Goal: Transaction & Acquisition: Purchase product/service

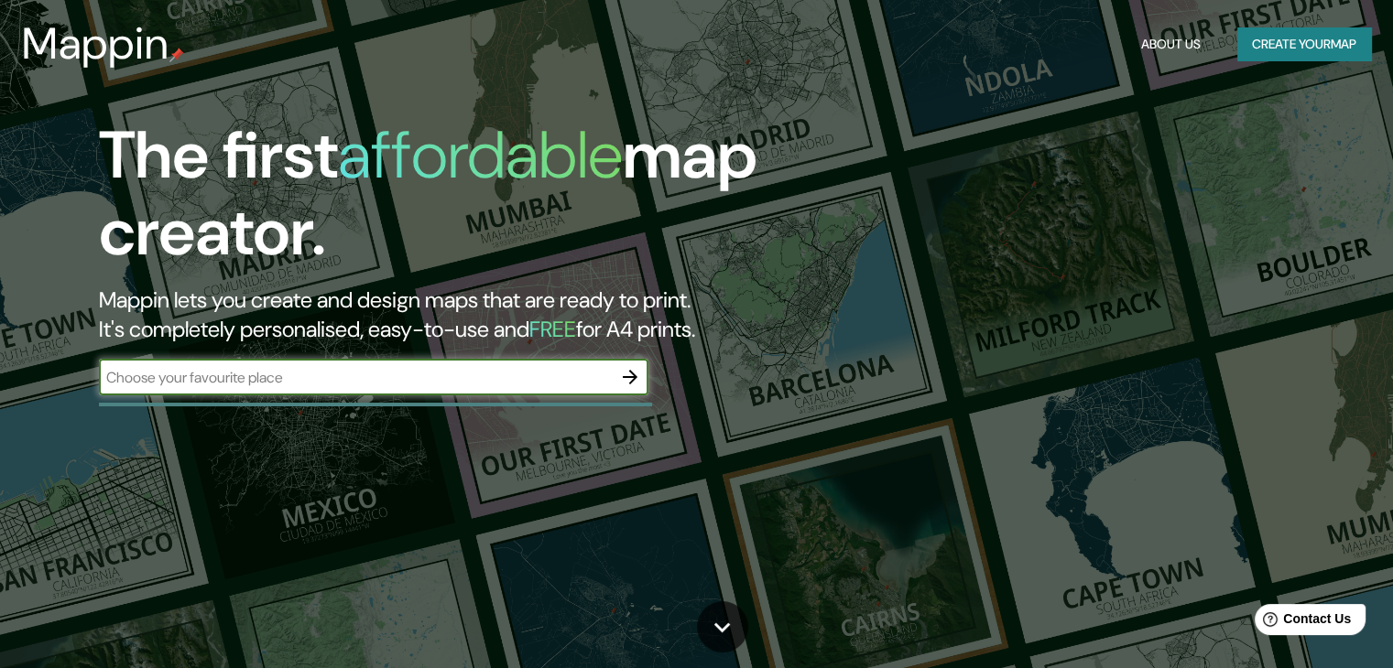
click at [471, 380] on input "text" at bounding box center [355, 377] width 513 height 21
type input "[PERSON_NAME] , tonala centro"
click at [630, 385] on icon "button" at bounding box center [630, 377] width 22 height 22
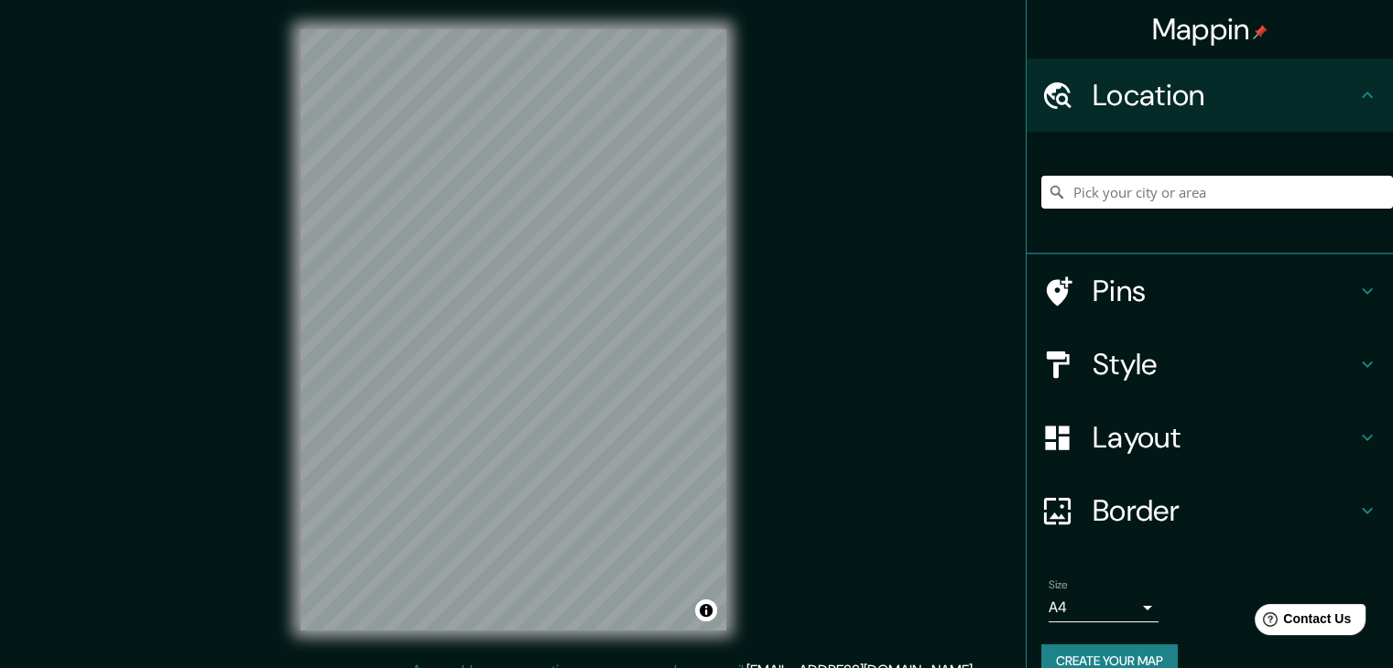
click at [1084, 193] on input "Pick your city or area" at bounding box center [1217, 192] width 352 height 33
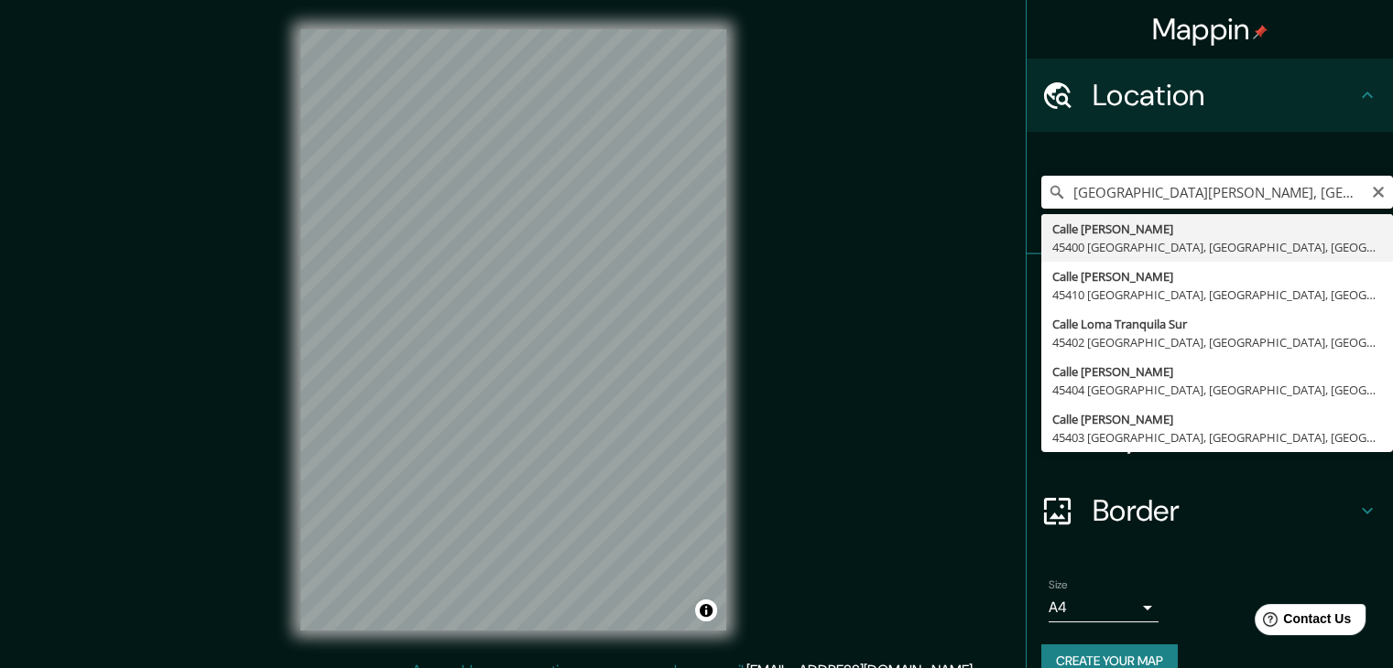
type input "[GEOGRAPHIC_DATA][PERSON_NAME], [GEOGRAPHIC_DATA], [GEOGRAPHIC_DATA]"
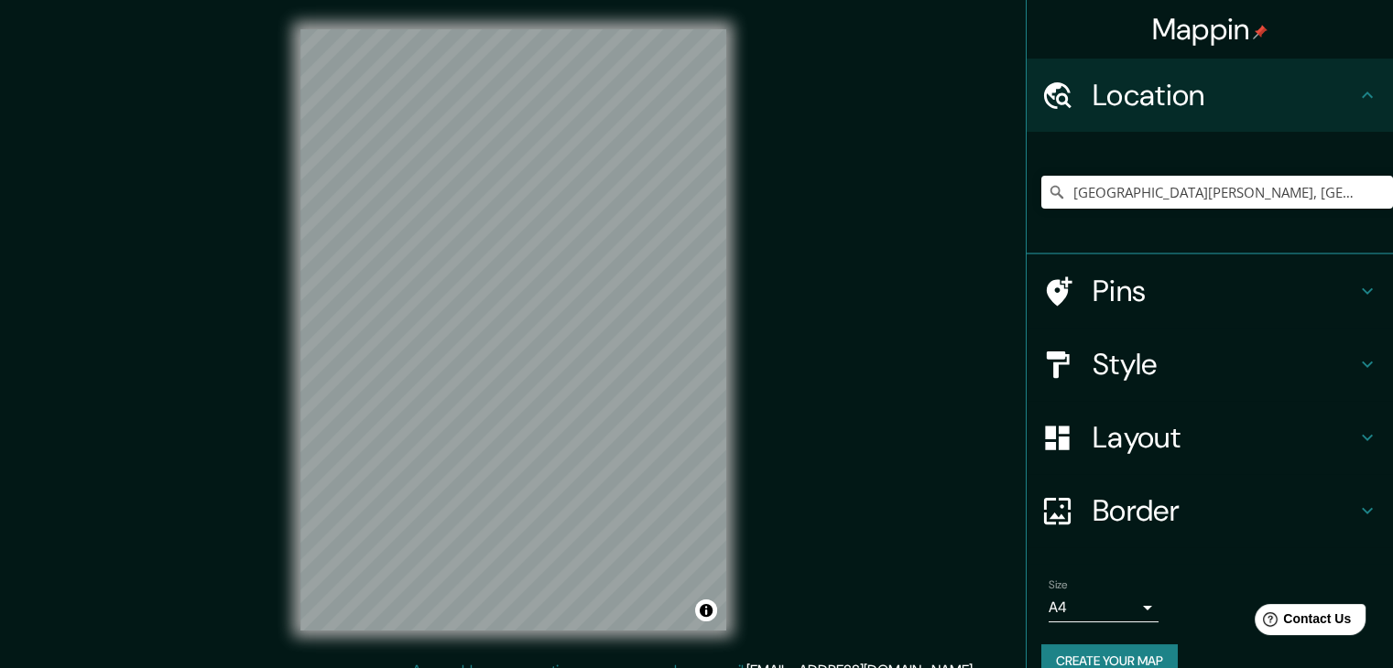
click at [1360, 297] on icon at bounding box center [1367, 291] width 22 height 22
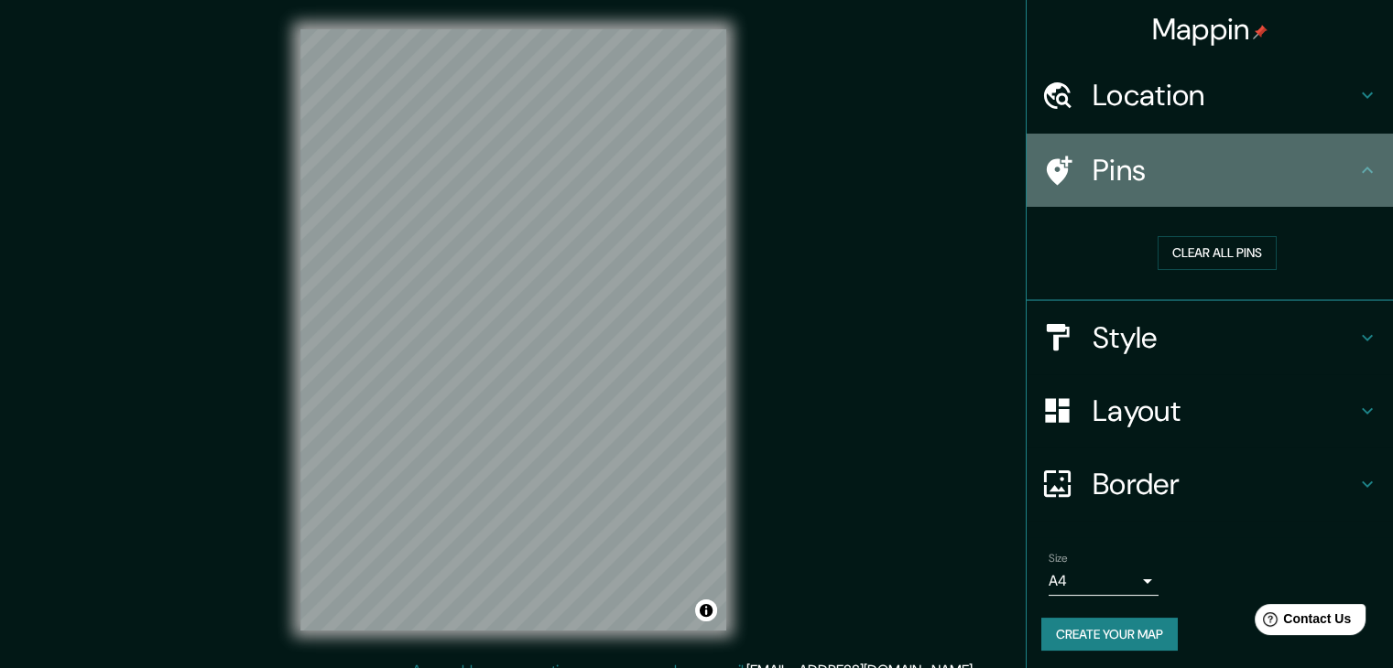
click at [1356, 175] on icon at bounding box center [1367, 170] width 22 height 22
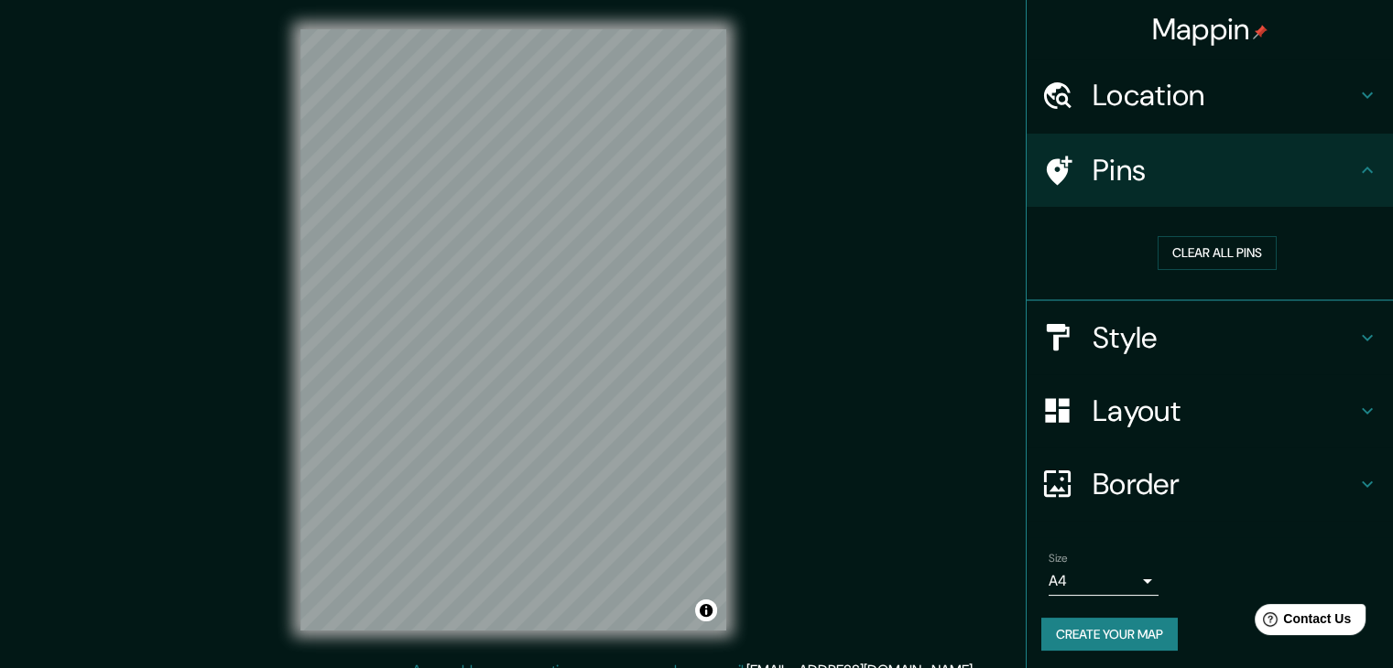
click at [1356, 341] on icon at bounding box center [1367, 338] width 22 height 22
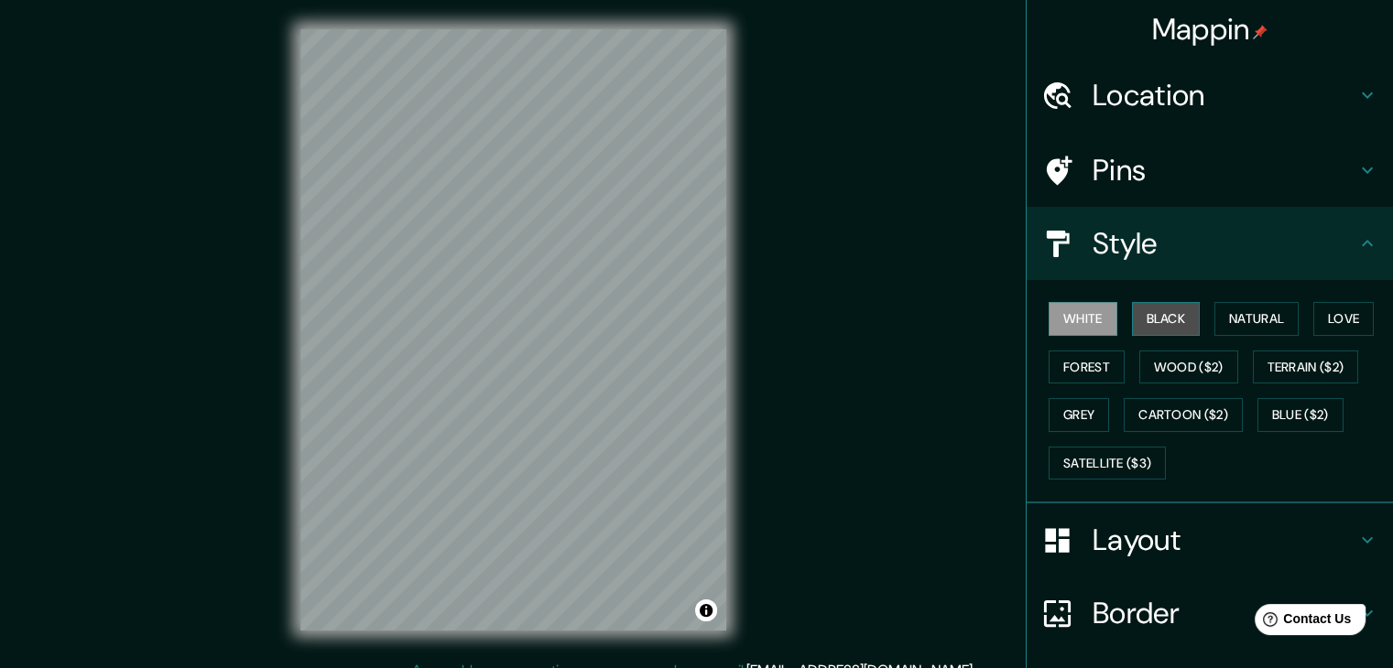
click at [1153, 315] on button "Black" at bounding box center [1166, 319] width 69 height 34
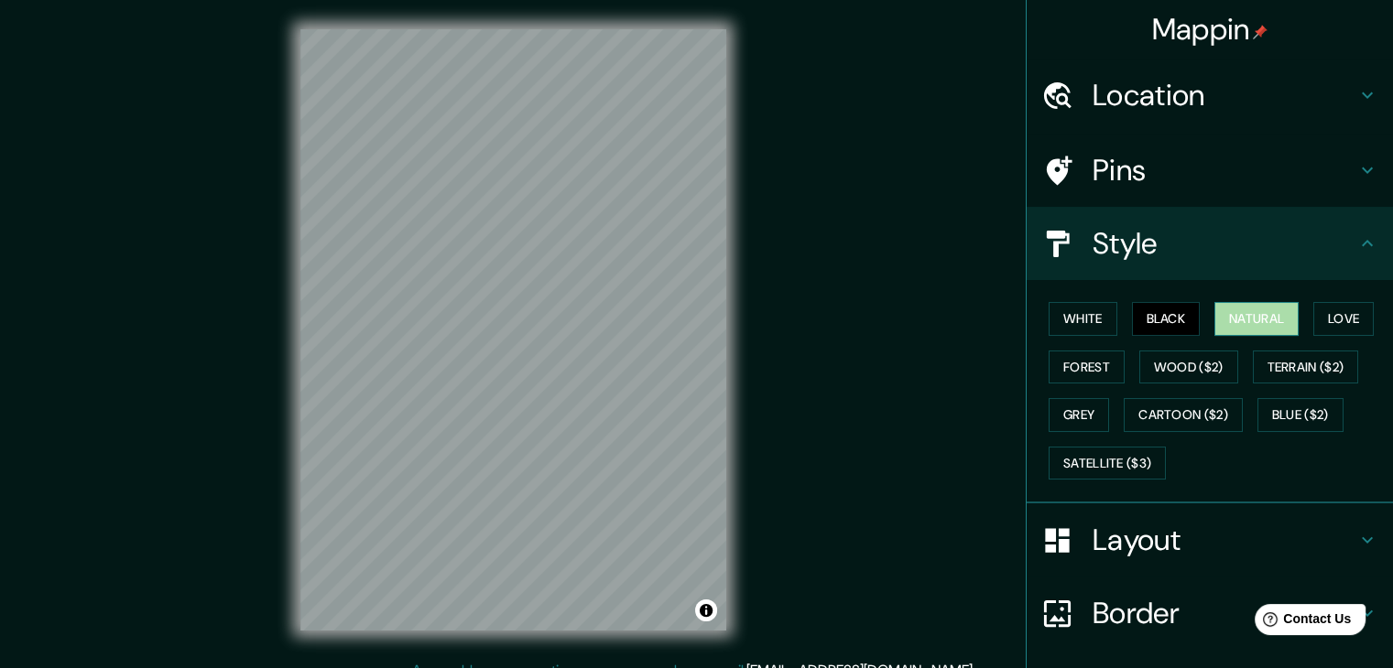
click at [1219, 316] on button "Natural" at bounding box center [1256, 319] width 84 height 34
click at [1319, 316] on button "Love" at bounding box center [1343, 319] width 60 height 34
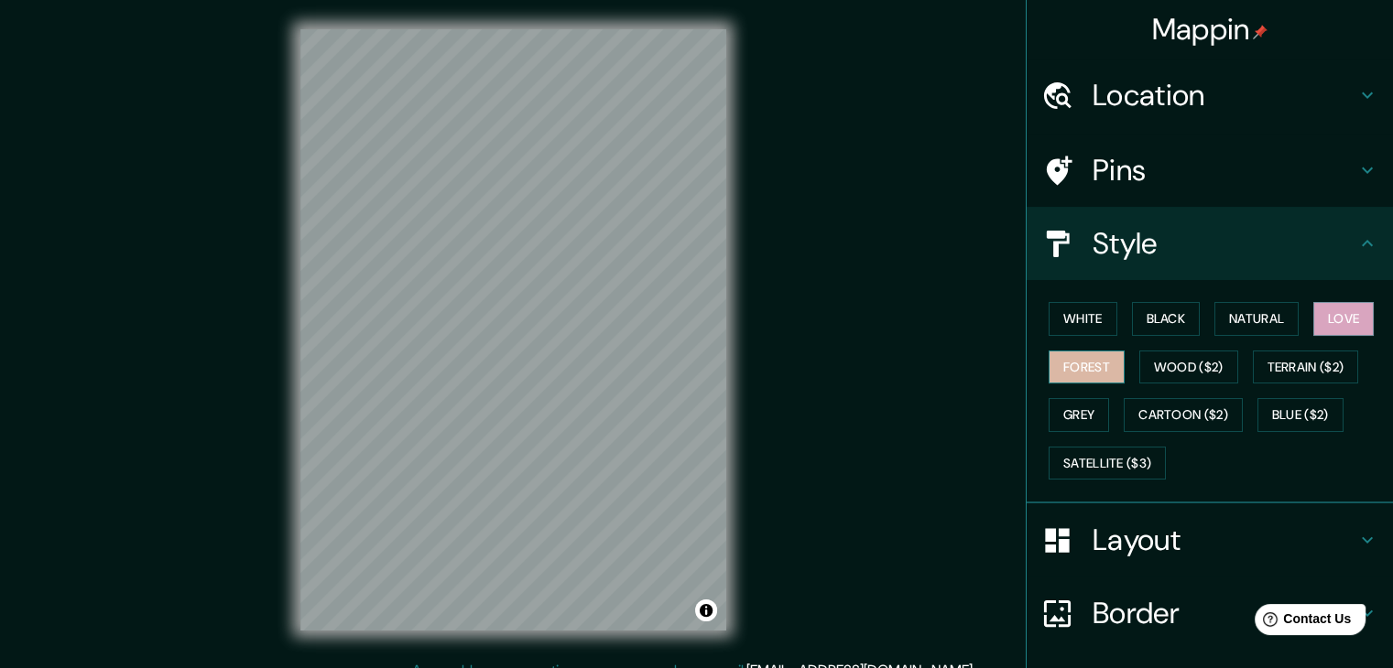
click at [1089, 360] on button "Forest" at bounding box center [1086, 368] width 76 height 34
click at [1144, 360] on button "Wood ($2)" at bounding box center [1188, 368] width 99 height 34
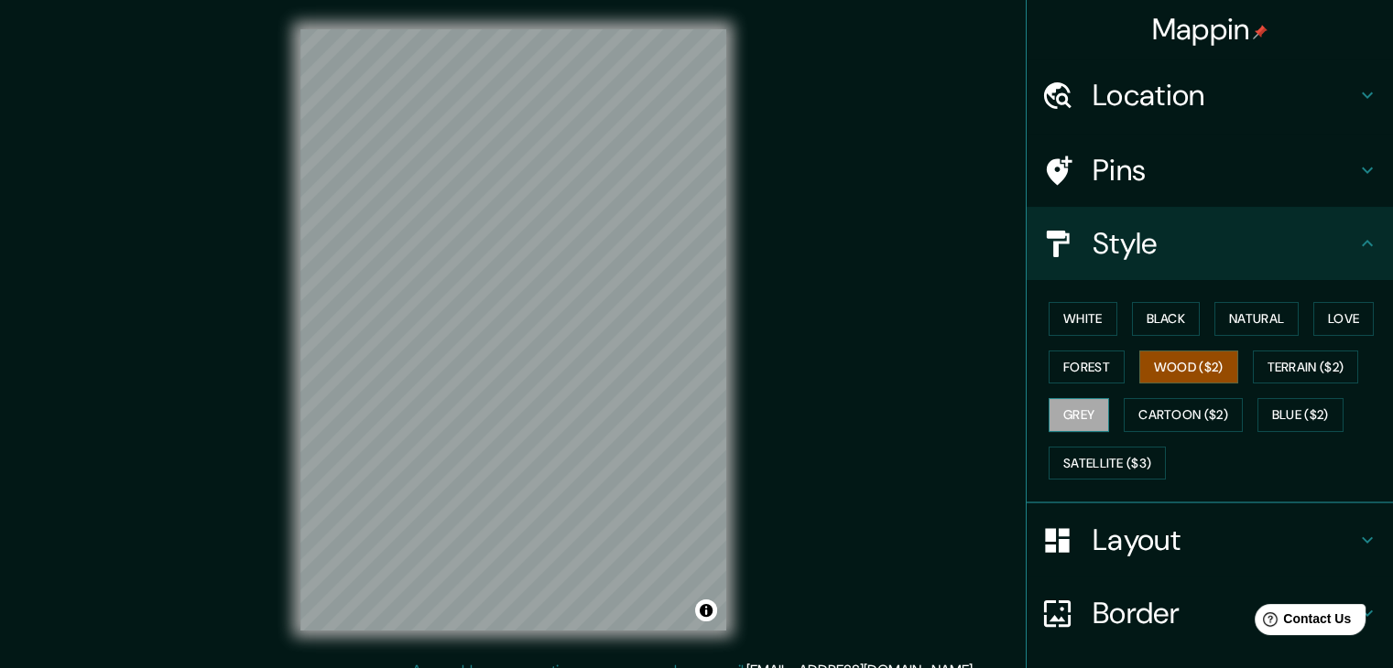
click at [1048, 415] on button "Grey" at bounding box center [1078, 415] width 60 height 34
click at [1124, 413] on button "Cartoon ($2)" at bounding box center [1182, 415] width 119 height 34
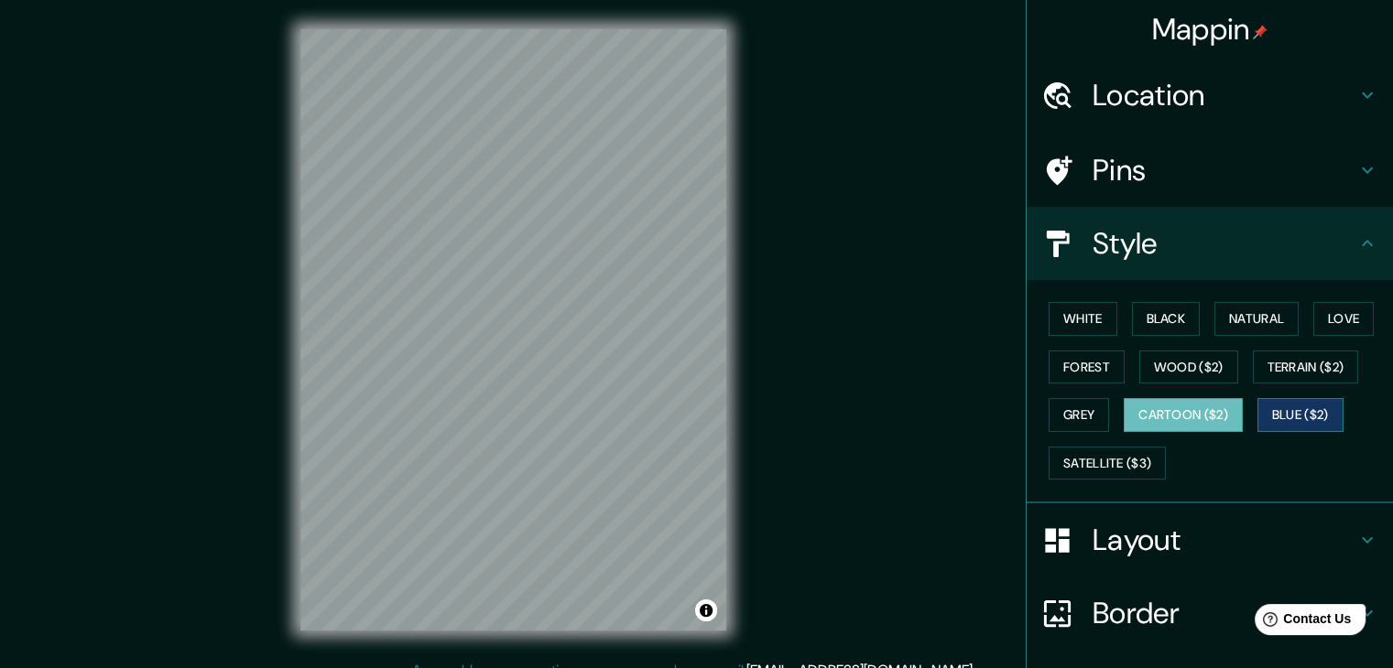
click at [1278, 420] on button "Blue ($2)" at bounding box center [1300, 415] width 86 height 34
click at [1169, 403] on button "Cartoon ($2)" at bounding box center [1182, 415] width 119 height 34
click at [1064, 456] on button "Satellite ($3)" at bounding box center [1106, 464] width 117 height 34
click at [1273, 414] on button "Blue ($2)" at bounding box center [1300, 415] width 86 height 34
click at [1174, 407] on button "Cartoon ($2)" at bounding box center [1182, 415] width 119 height 34
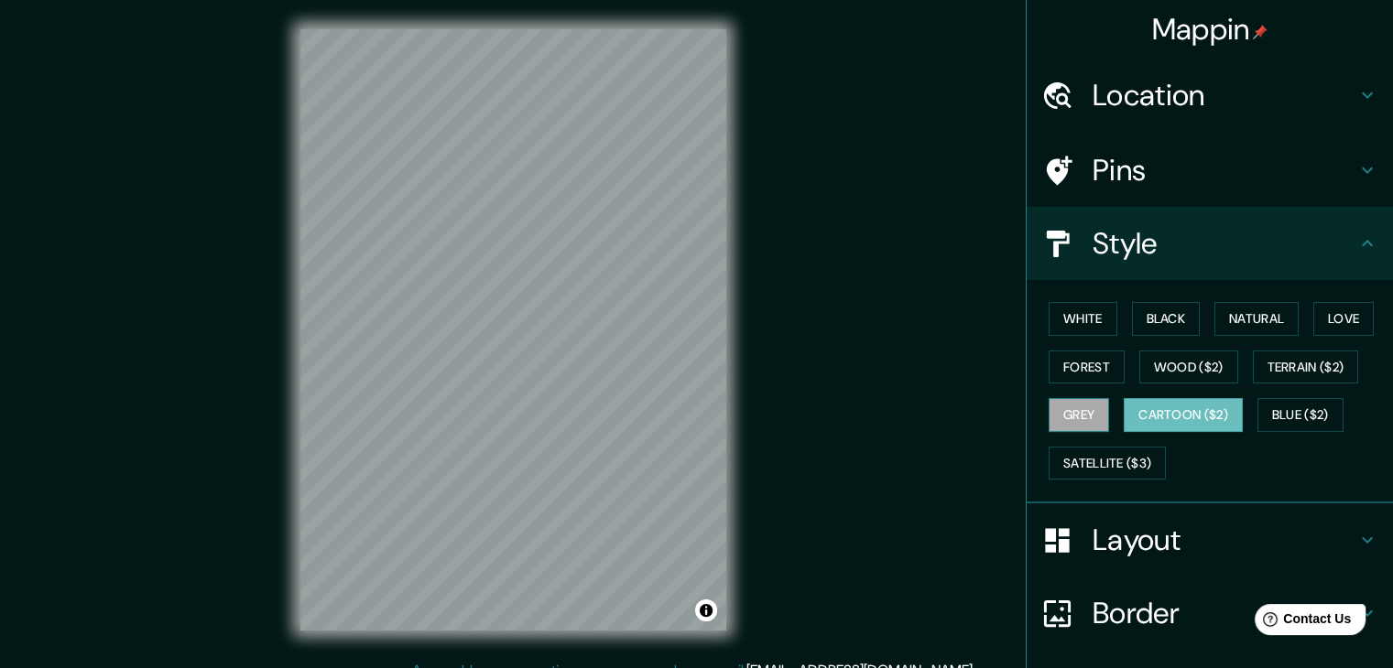
click at [1050, 407] on button "Grey" at bounding box center [1078, 415] width 60 height 34
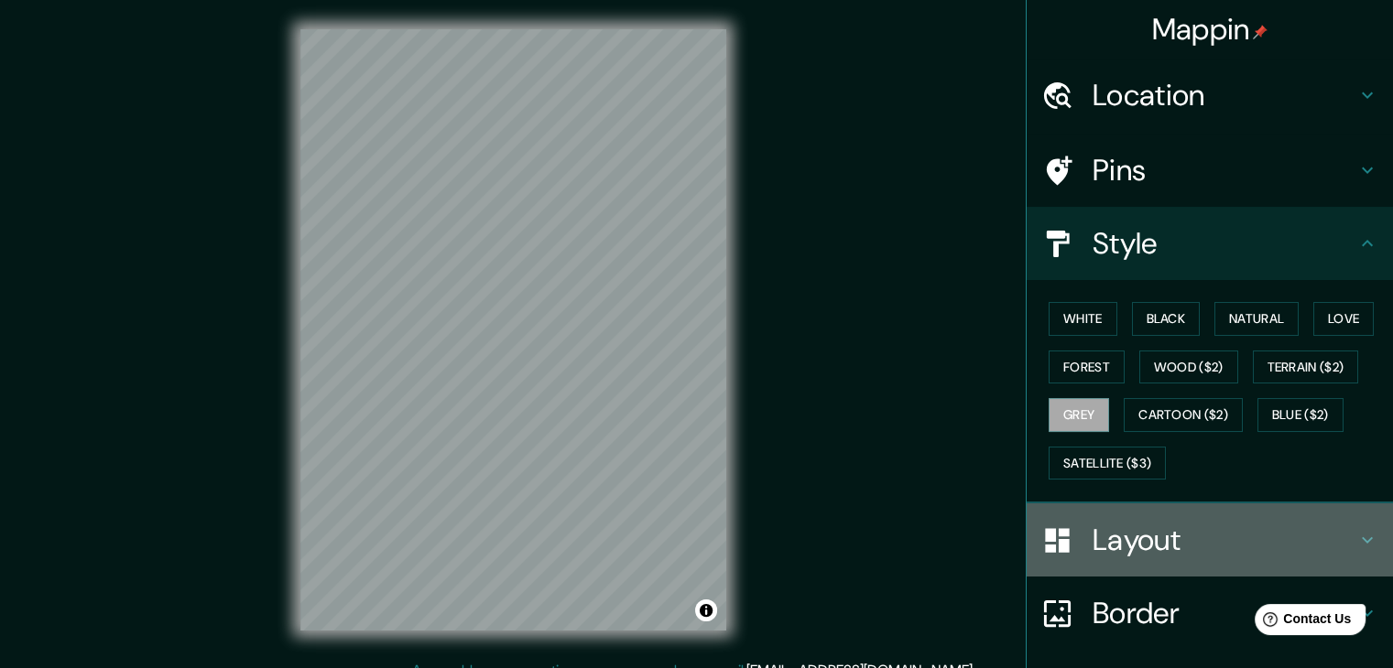
click at [1164, 550] on h4 "Layout" at bounding box center [1224, 540] width 264 height 37
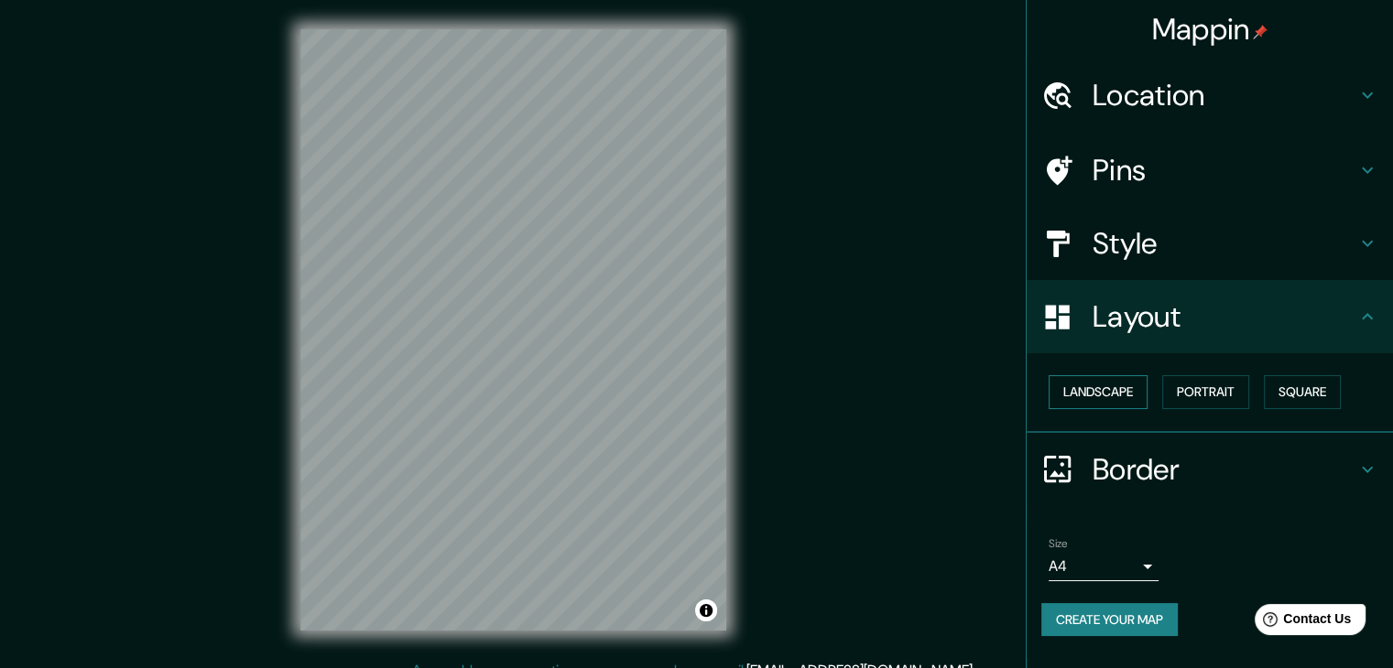
click at [1129, 394] on button "Landscape" at bounding box center [1097, 392] width 99 height 34
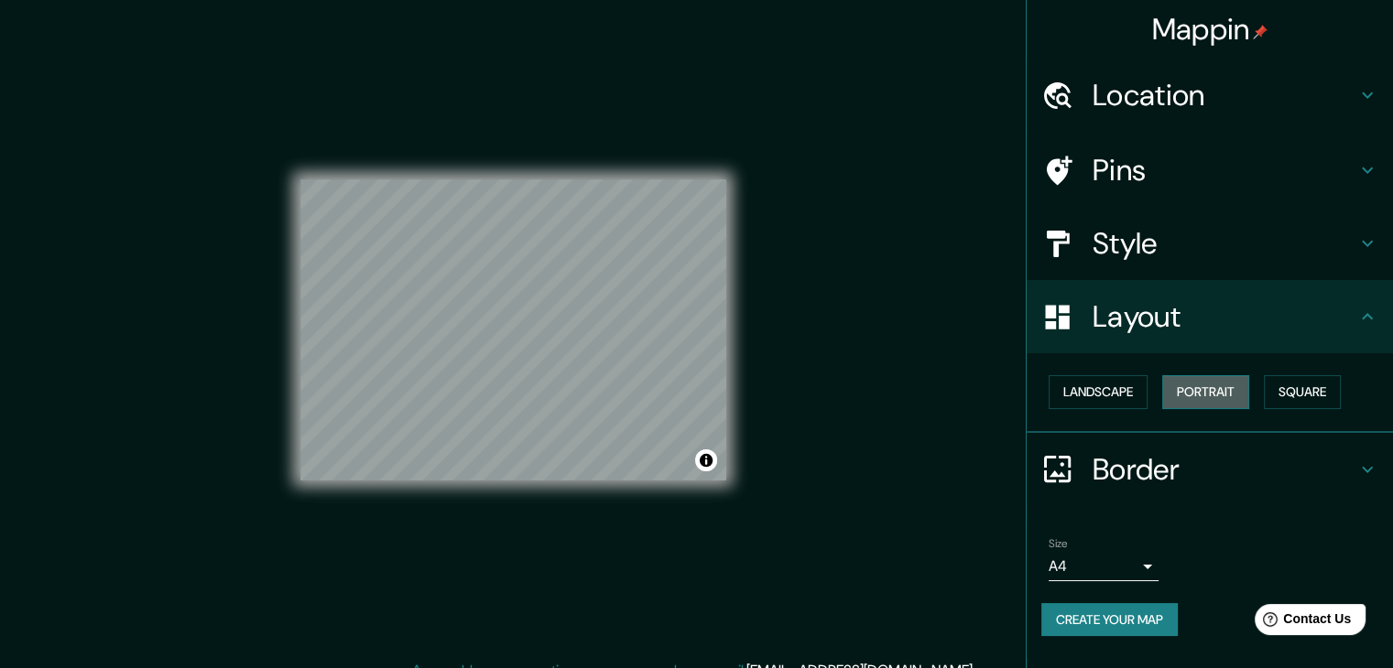
click at [1204, 394] on button "Portrait" at bounding box center [1205, 392] width 87 height 34
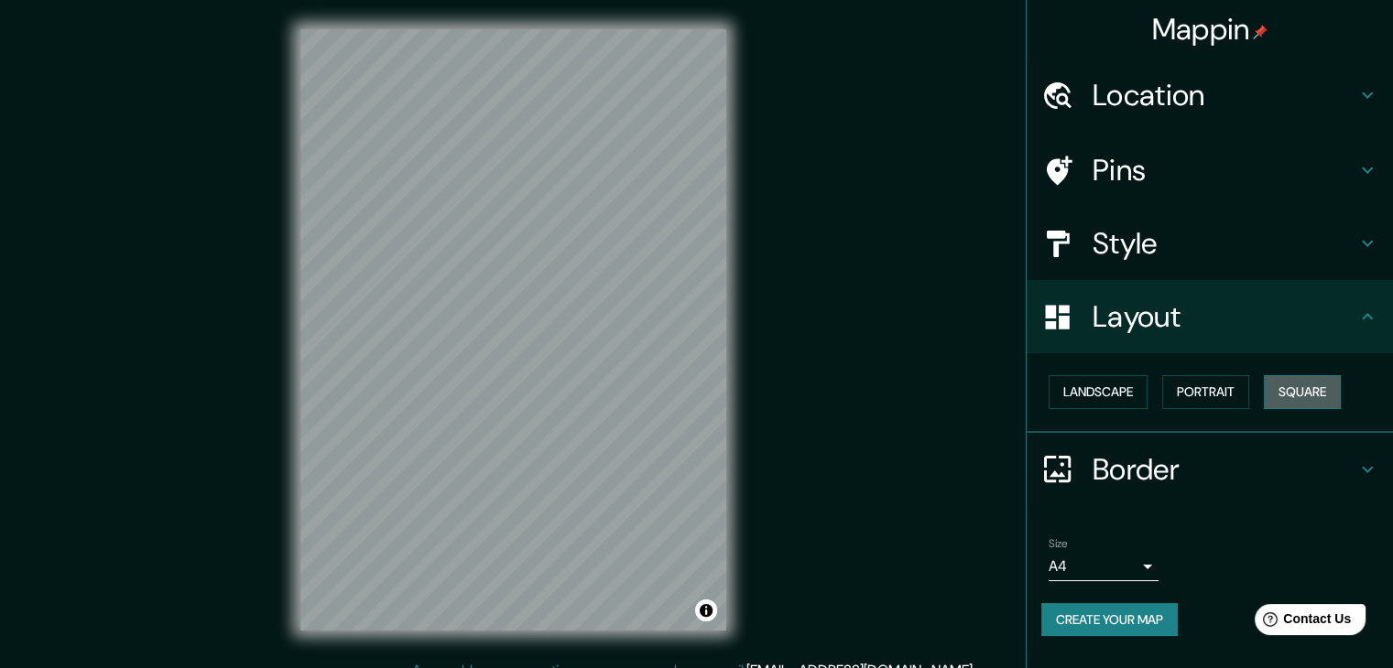
click at [1294, 396] on button "Square" at bounding box center [1301, 392] width 77 height 34
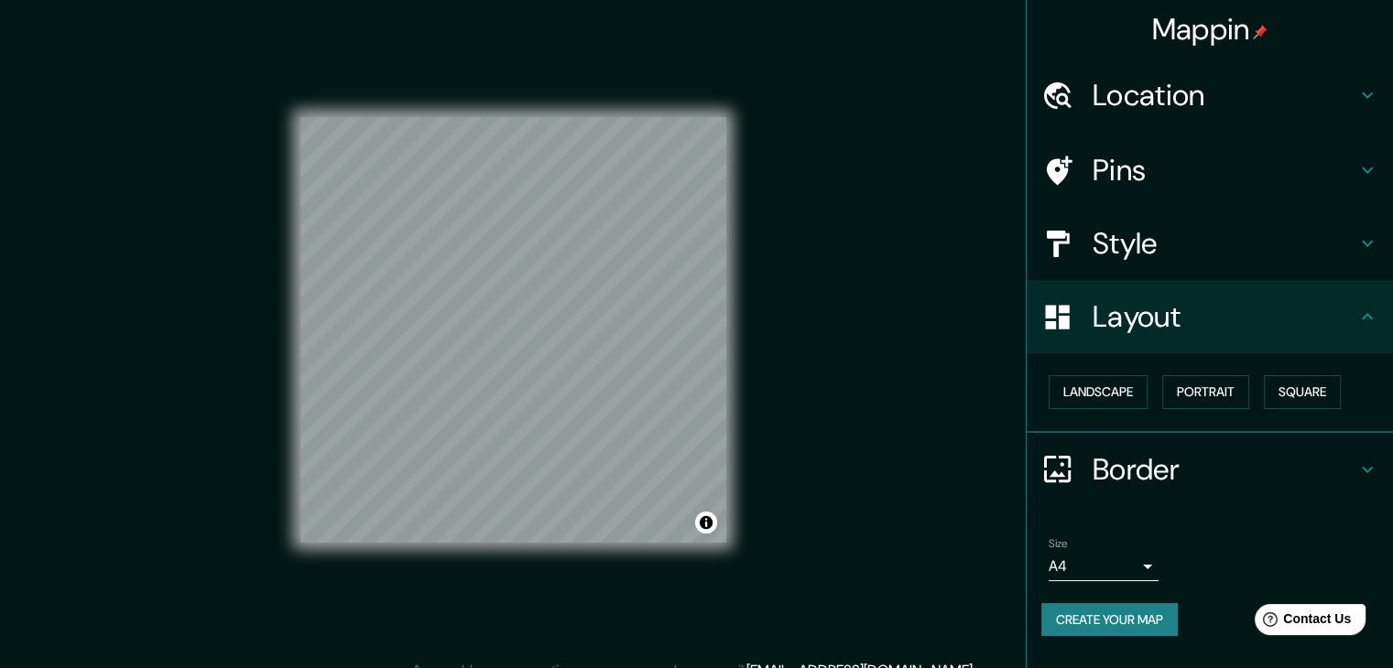
click at [1235, 466] on h4 "Border" at bounding box center [1224, 469] width 264 height 37
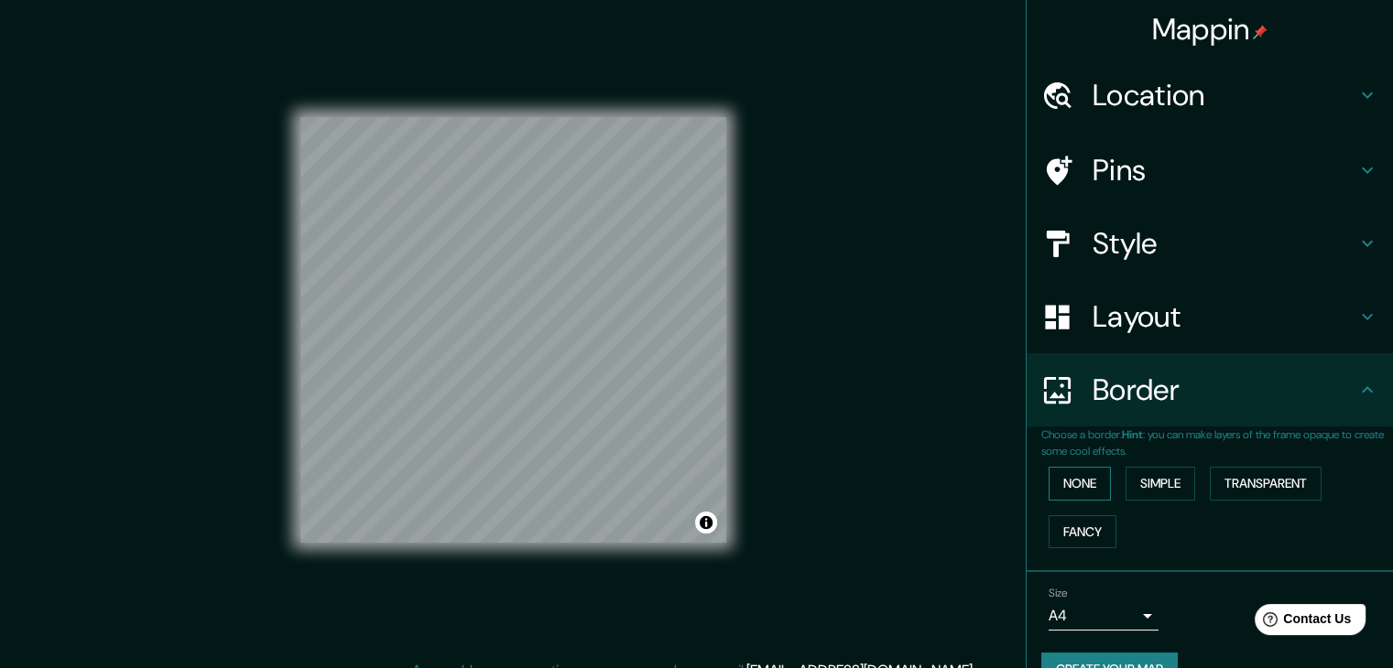
click at [1085, 487] on button "None" at bounding box center [1079, 484] width 62 height 34
click at [1135, 490] on button "Simple" at bounding box center [1160, 484] width 70 height 34
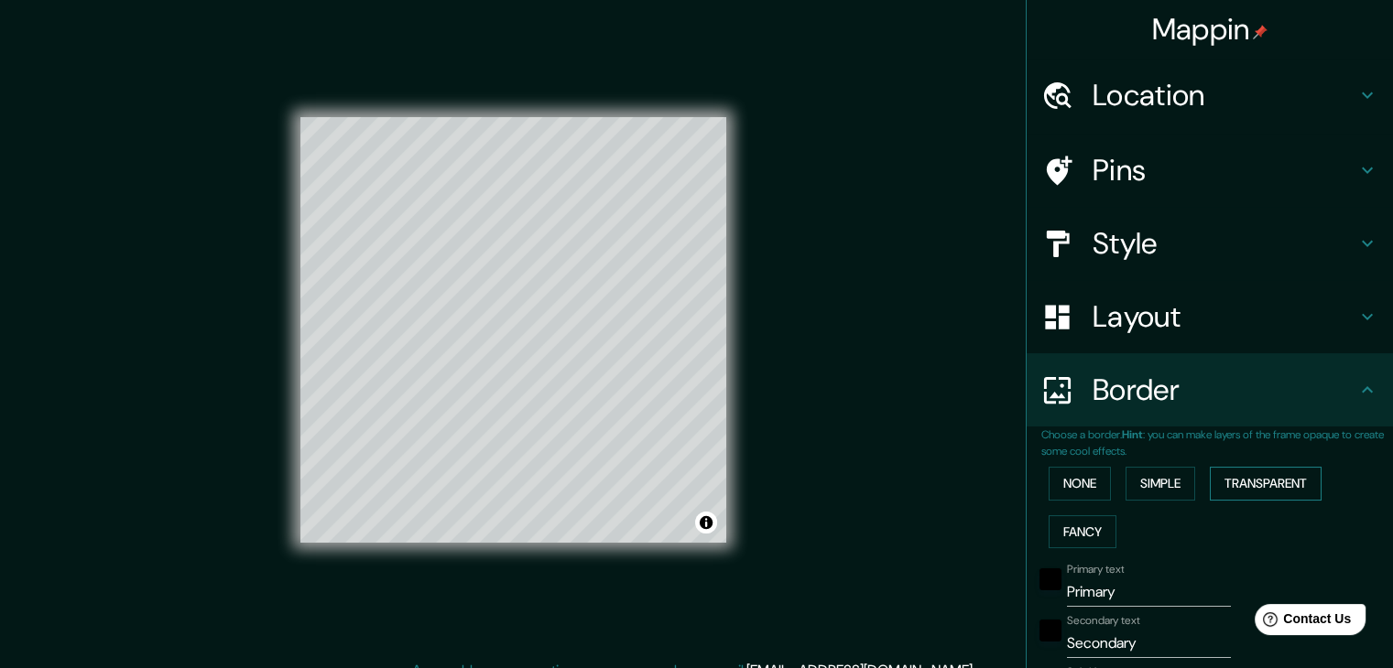
click at [1217, 485] on button "Transparent" at bounding box center [1265, 484] width 112 height 34
click at [1073, 524] on button "Fancy" at bounding box center [1082, 532] width 68 height 34
click at [1070, 495] on button "None" at bounding box center [1079, 484] width 62 height 34
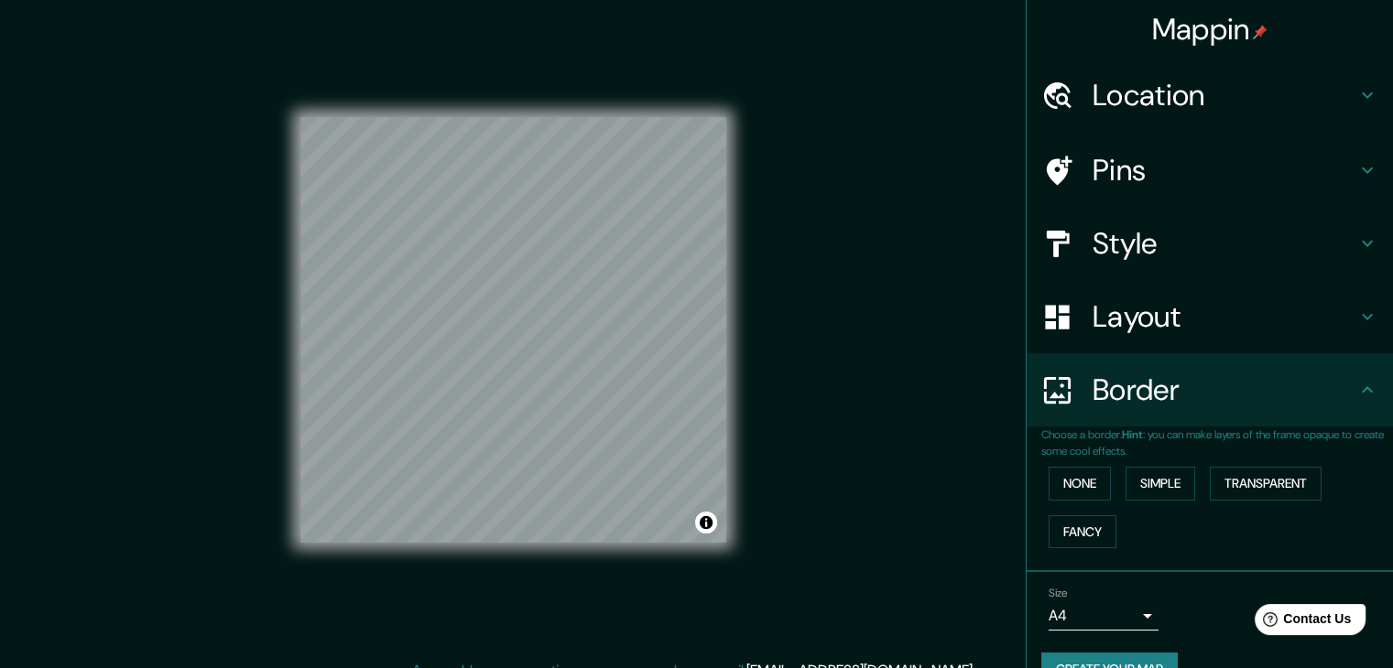
click at [1228, 255] on h4 "Style" at bounding box center [1224, 243] width 264 height 37
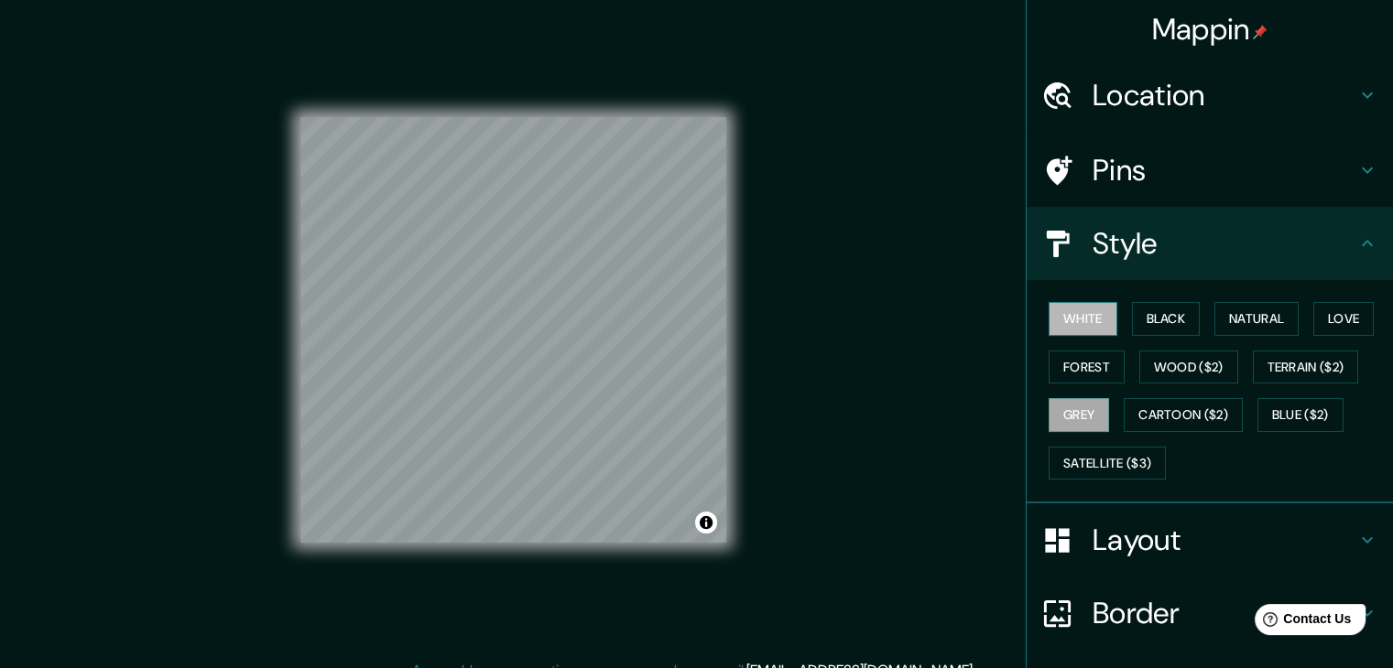
click at [1092, 322] on button "White" at bounding box center [1082, 319] width 69 height 34
click at [1144, 322] on button "Black" at bounding box center [1166, 319] width 69 height 34
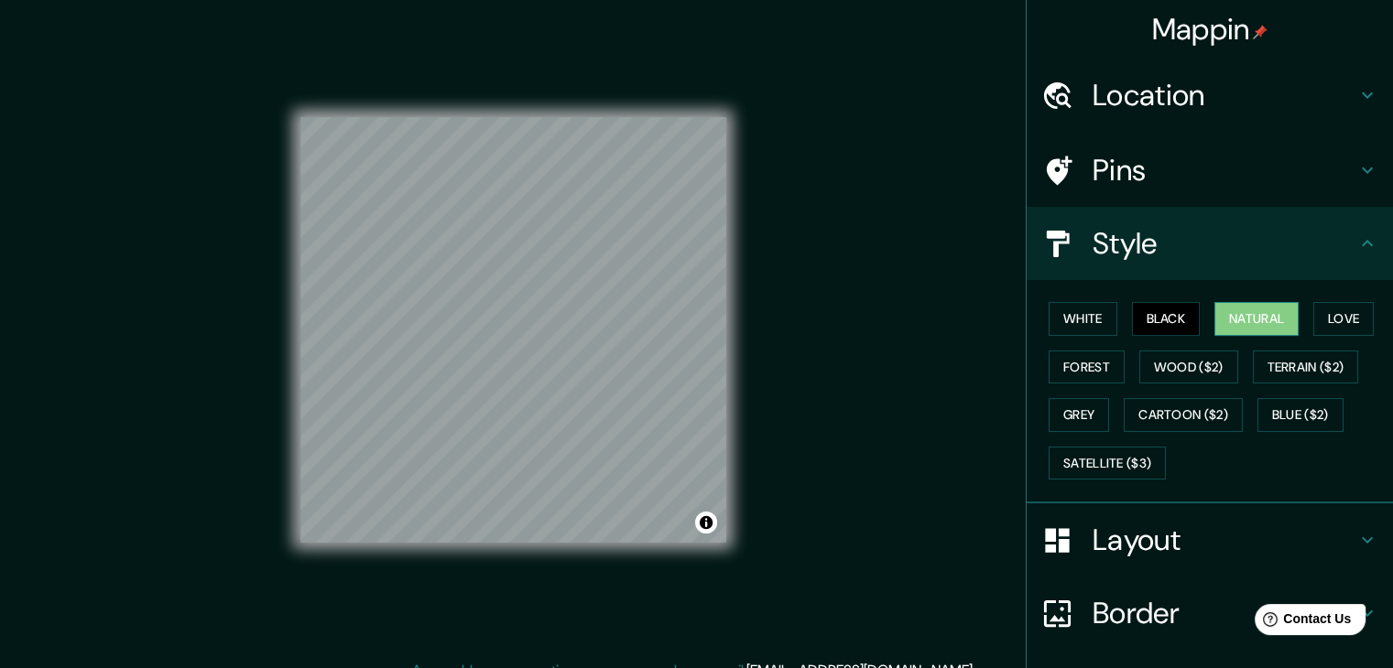
click at [1232, 330] on button "Natural" at bounding box center [1256, 319] width 84 height 34
click at [1154, 179] on h4 "Pins" at bounding box center [1224, 170] width 264 height 37
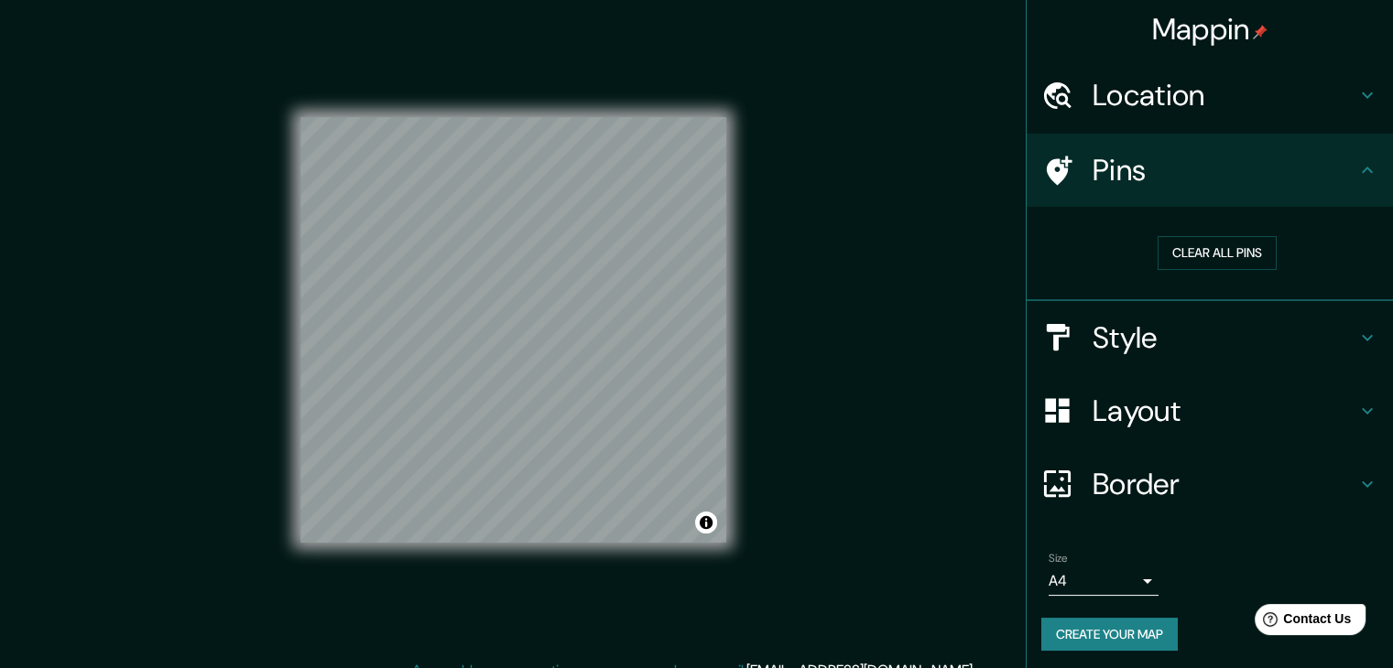
click at [1154, 179] on h4 "Pins" at bounding box center [1224, 170] width 264 height 37
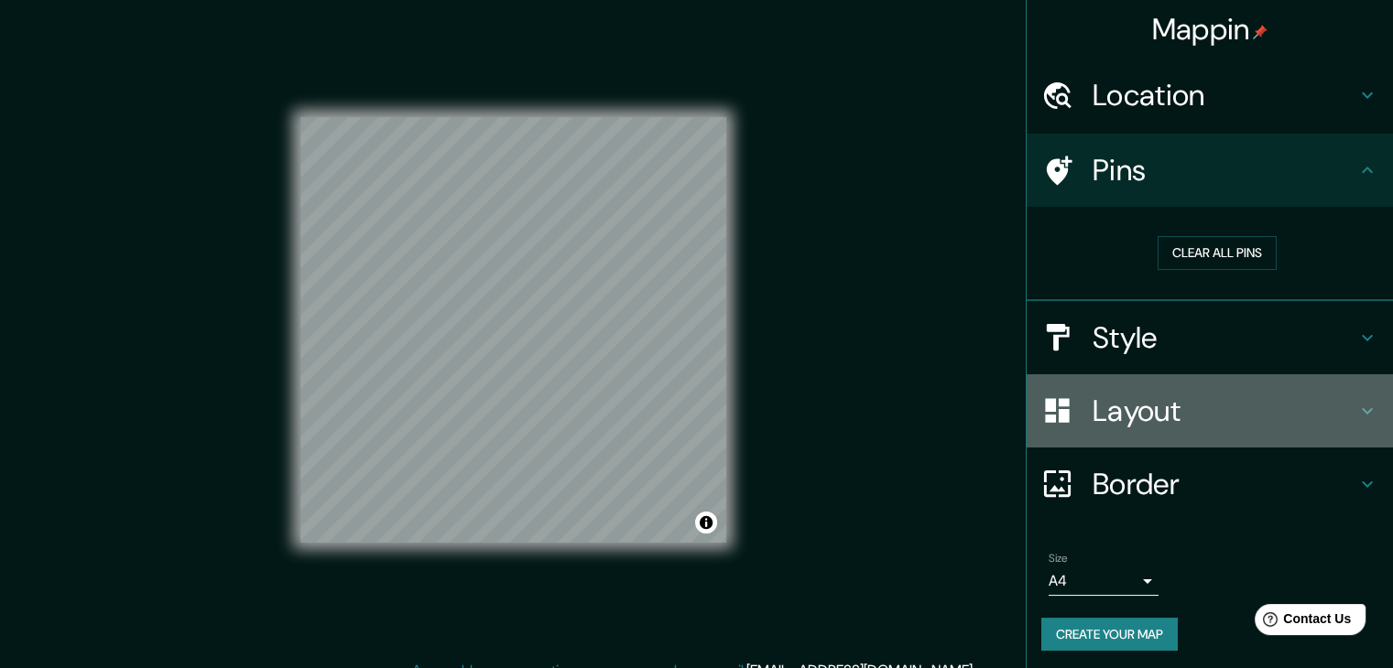
click at [1149, 426] on h4 "Layout" at bounding box center [1224, 411] width 264 height 37
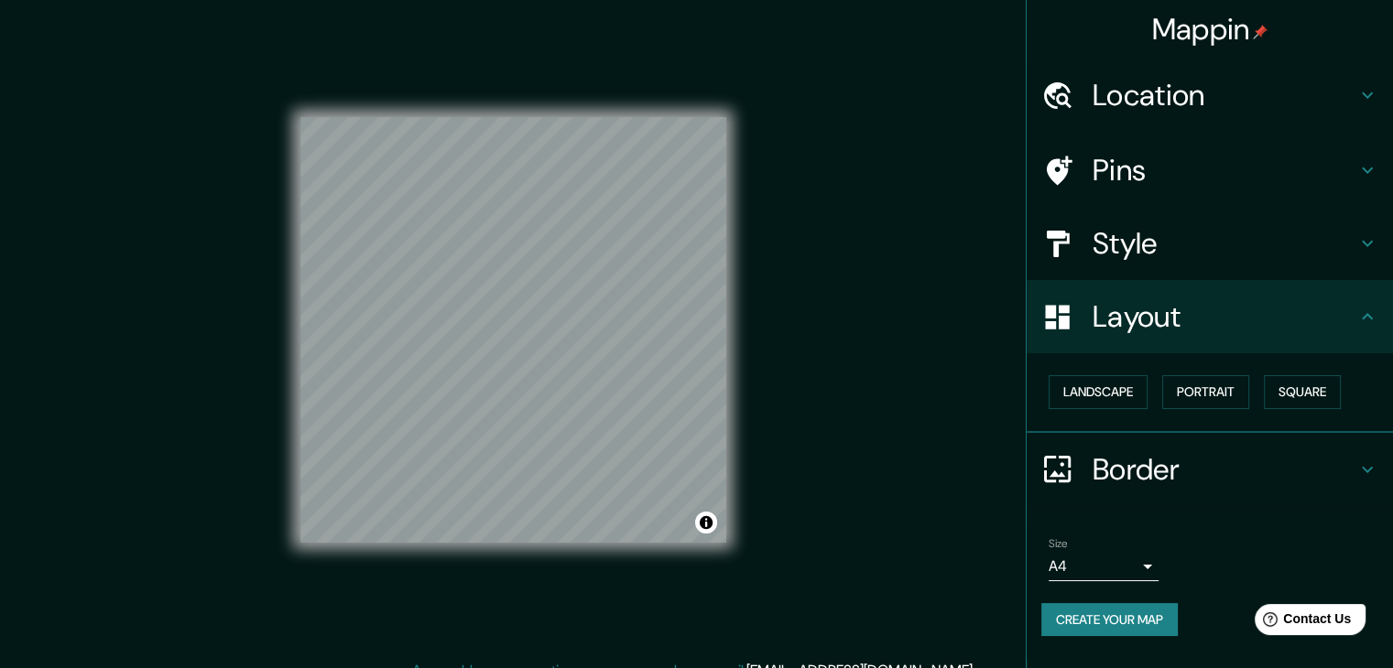
click at [1130, 616] on button "Create your map" at bounding box center [1109, 620] width 136 height 34
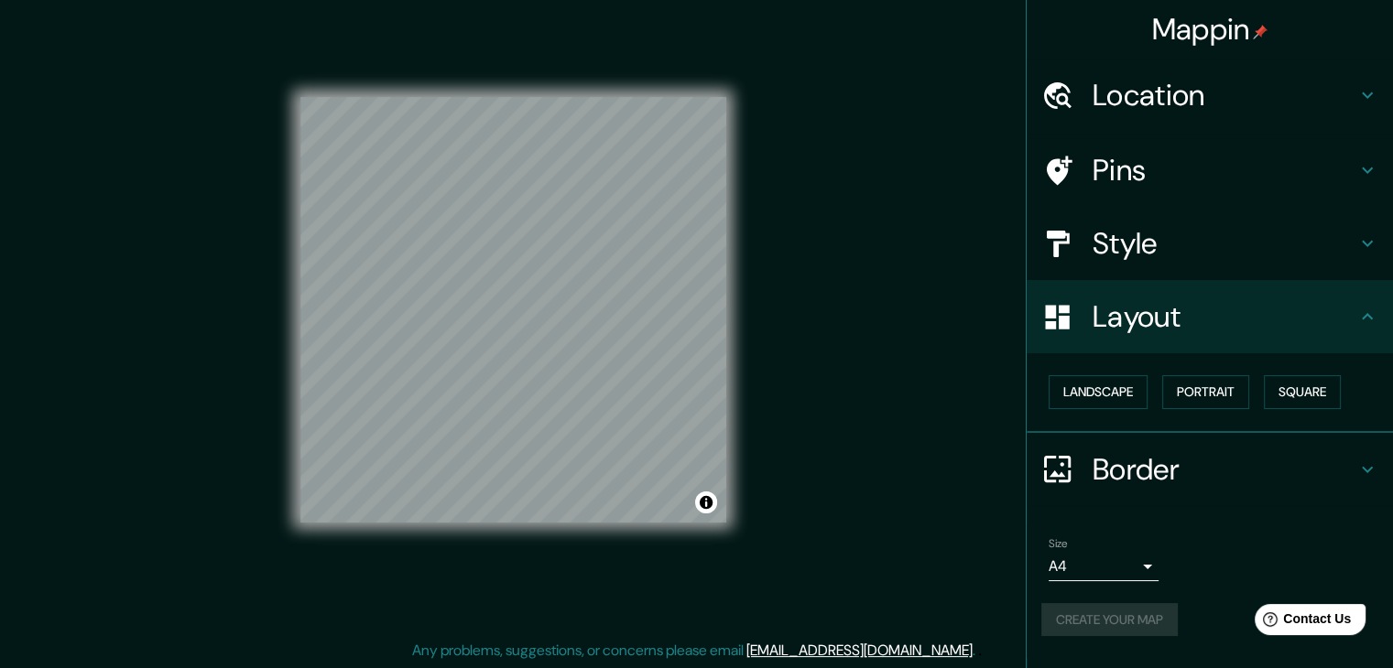
scroll to position [21, 0]
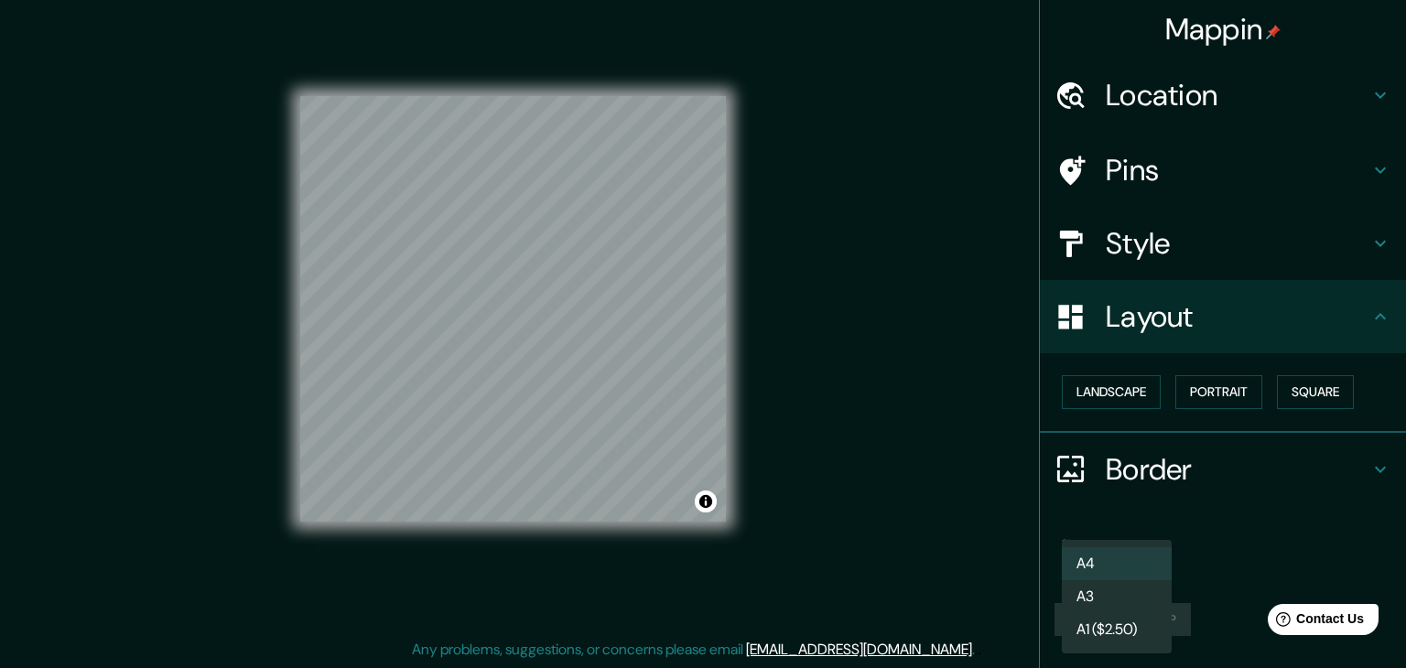
click at [1091, 576] on body "Mappin Location [GEOGRAPHIC_DATA][PERSON_NAME], [GEOGRAPHIC_DATA] Pins Style La…" at bounding box center [703, 313] width 1406 height 668
click at [1100, 568] on li "A4" at bounding box center [1117, 563] width 110 height 33
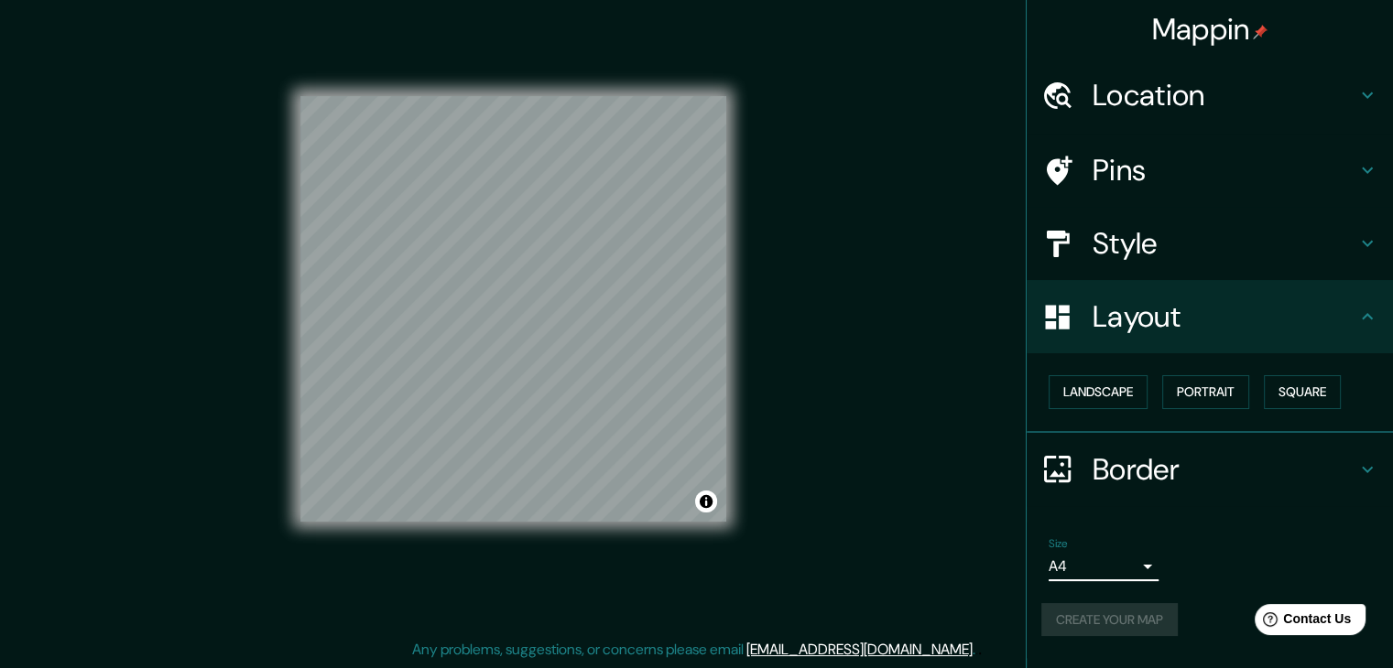
click at [1099, 605] on div "Create your map" at bounding box center [1209, 620] width 337 height 34
click at [1099, 609] on div "Create your map" at bounding box center [1209, 620] width 337 height 34
click at [1099, 627] on div "Create your map" at bounding box center [1209, 620] width 337 height 34
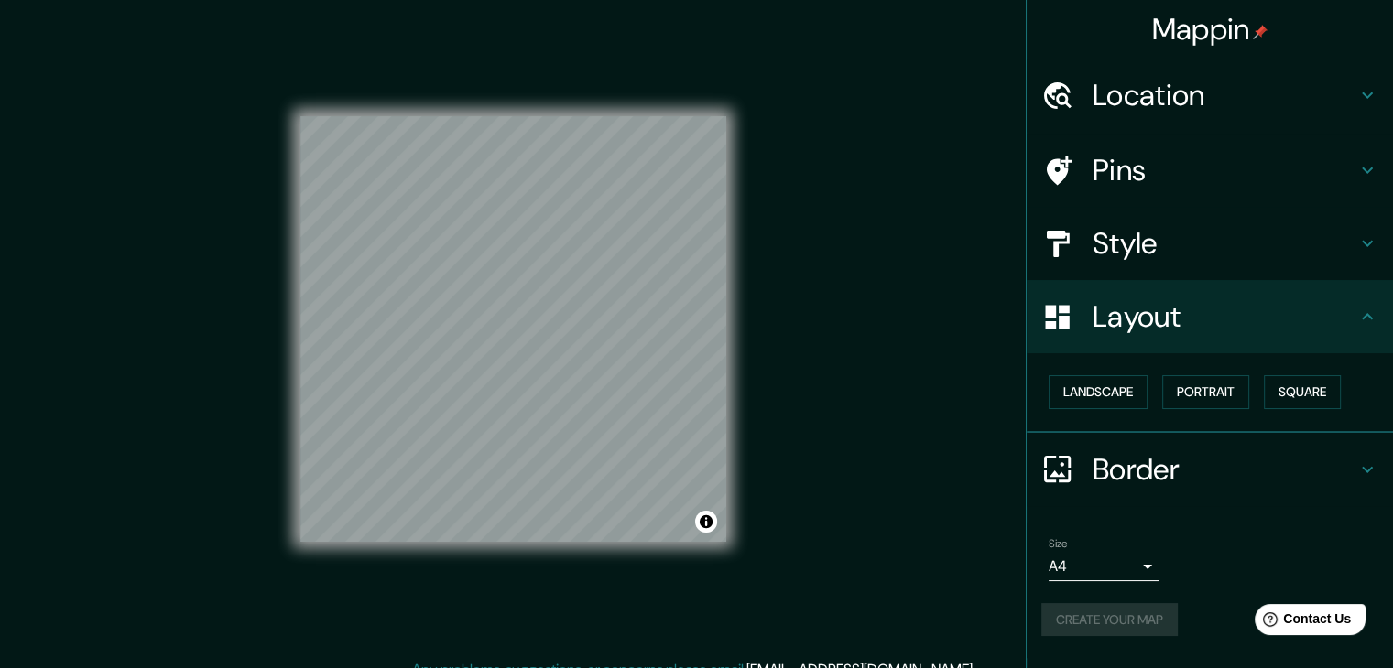
scroll to position [0, 0]
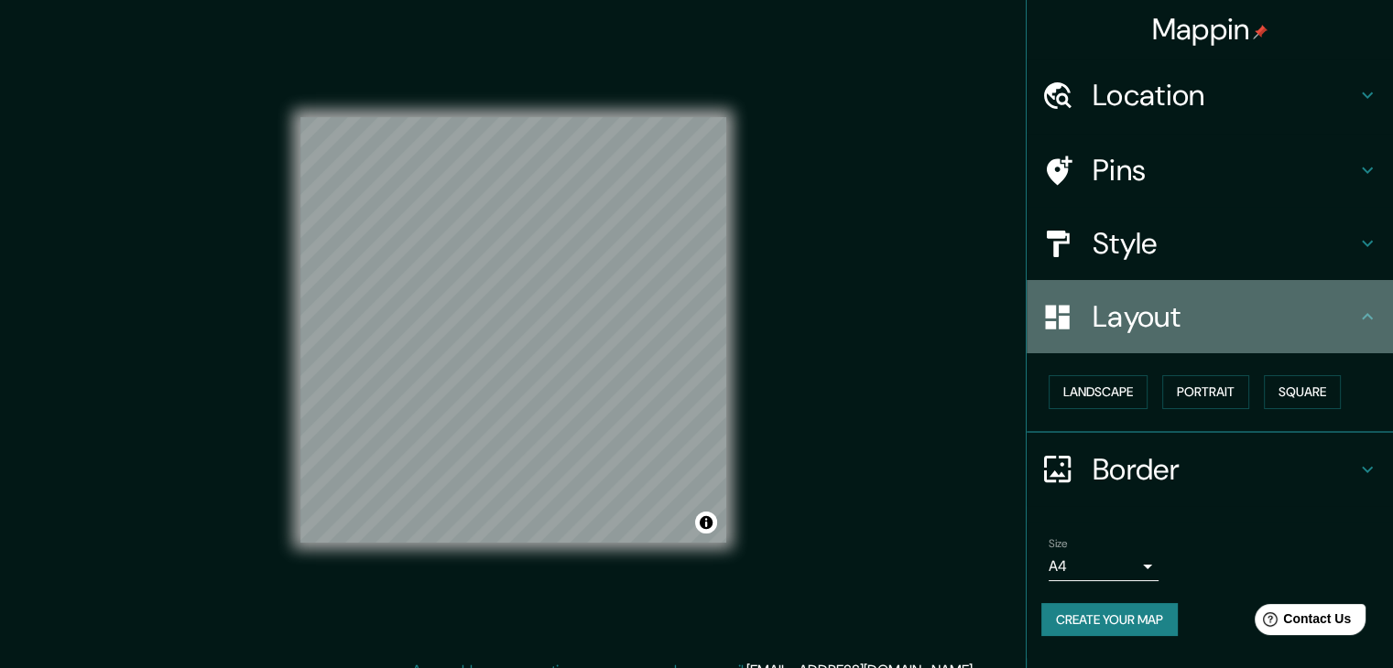
click at [1154, 329] on h4 "Layout" at bounding box center [1224, 316] width 264 height 37
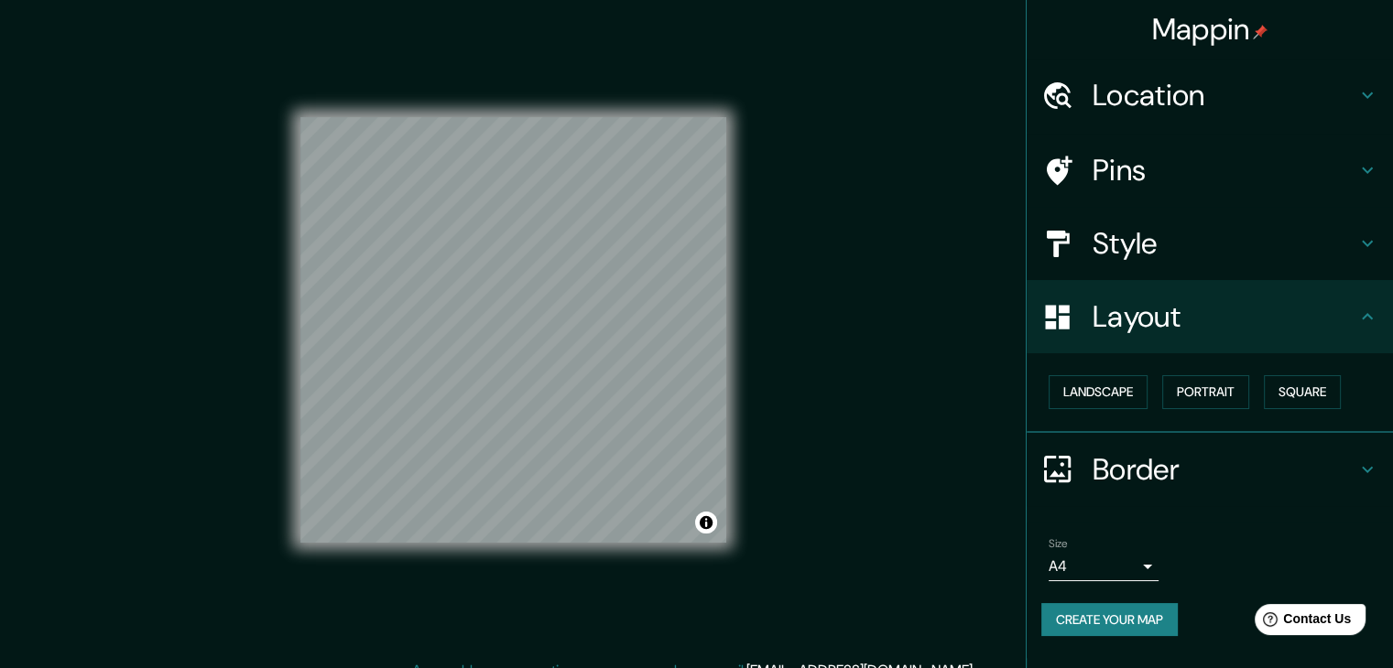
click at [1164, 378] on div "Landscape [GEOGRAPHIC_DATA]" at bounding box center [1217, 392] width 352 height 49
click at [1179, 387] on button "Portrait" at bounding box center [1205, 392] width 87 height 34
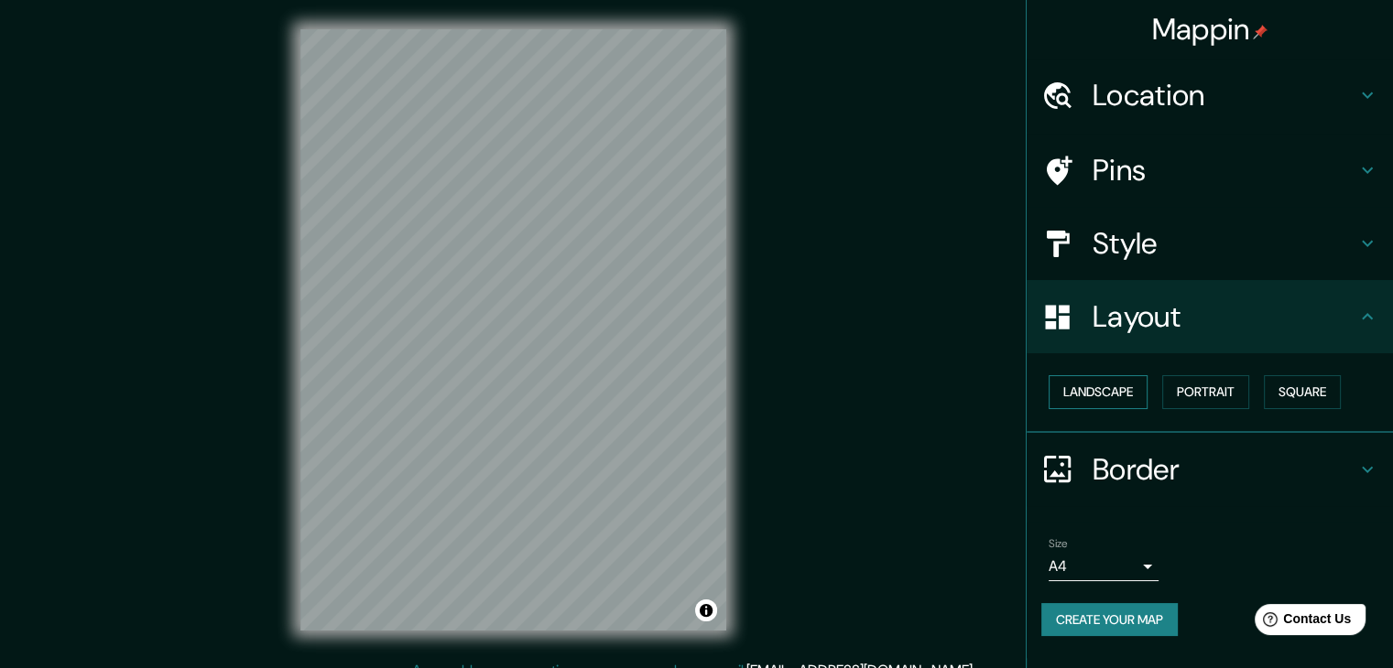
click at [1134, 387] on button "Landscape" at bounding box center [1097, 392] width 99 height 34
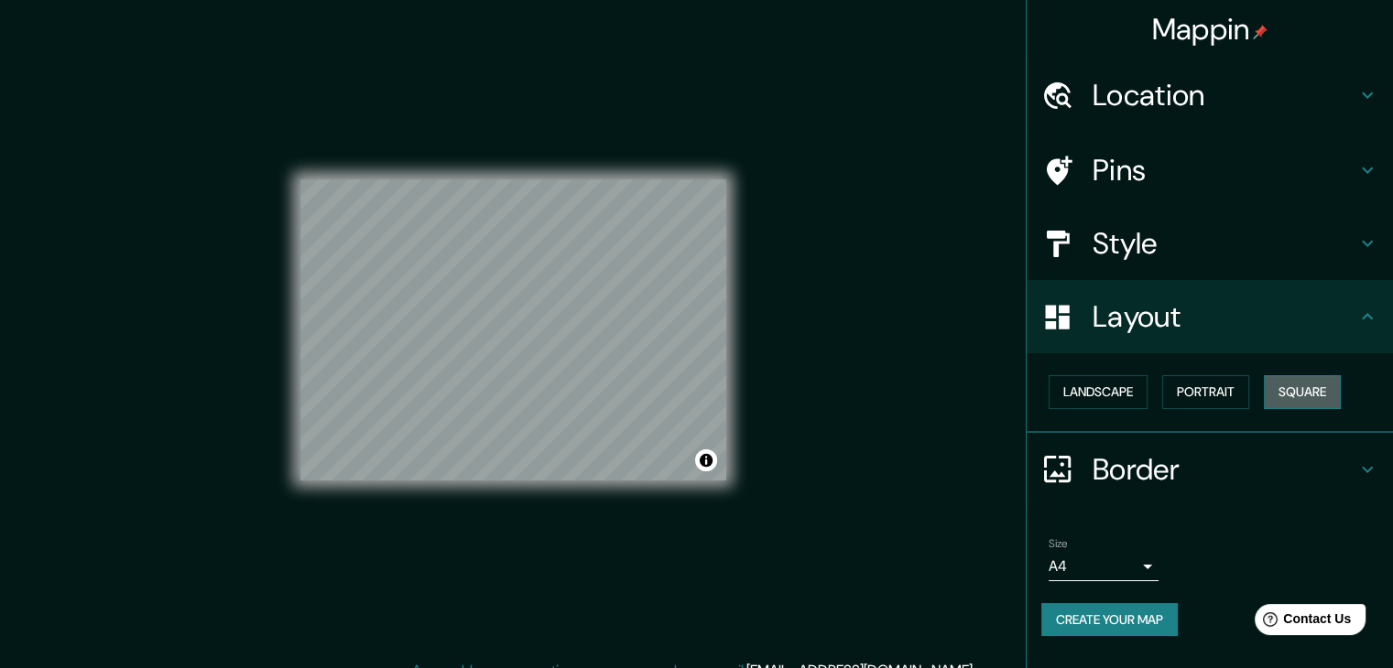
click at [1295, 393] on button "Square" at bounding box center [1301, 392] width 77 height 34
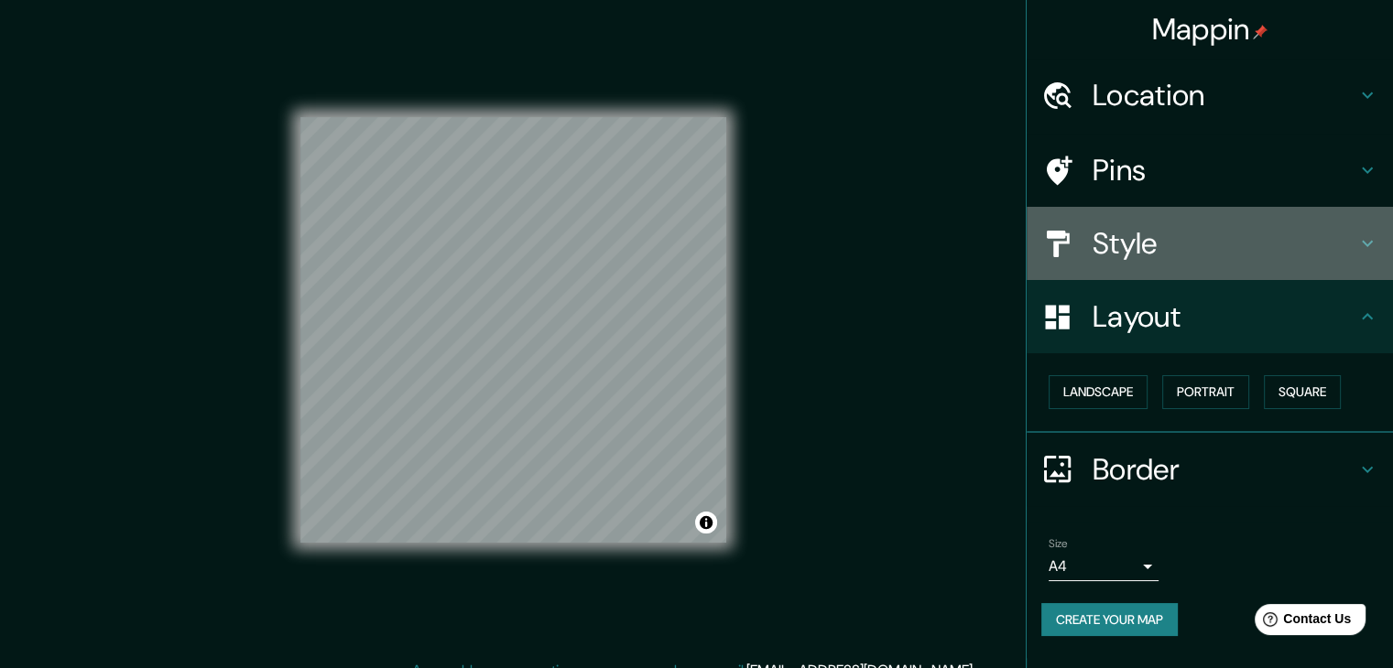
click at [1212, 235] on h4 "Style" at bounding box center [1224, 243] width 264 height 37
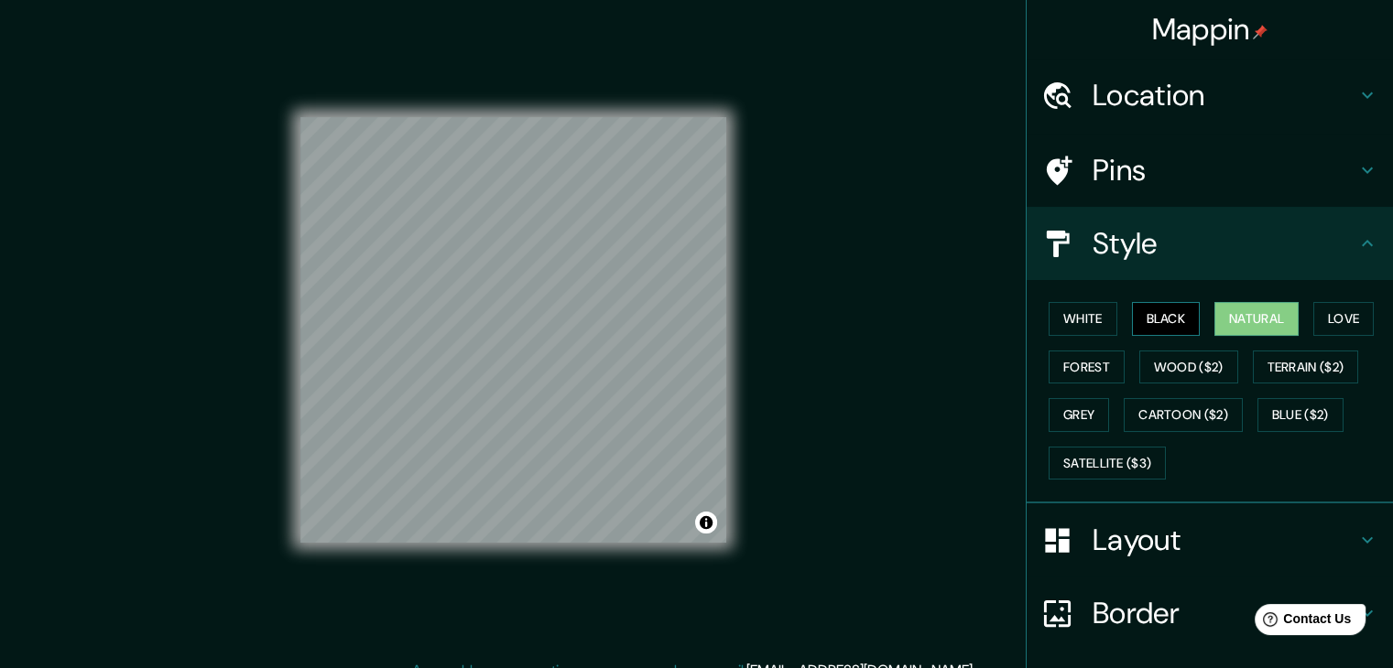
click at [1136, 315] on button "Black" at bounding box center [1166, 319] width 69 height 34
click at [1068, 315] on button "White" at bounding box center [1082, 319] width 69 height 34
click at [1068, 345] on div "White Black Natural Love Forest Wood ($2) Terrain ($2) Grey Cartoon ($2) Blue (…" at bounding box center [1217, 391] width 352 height 192
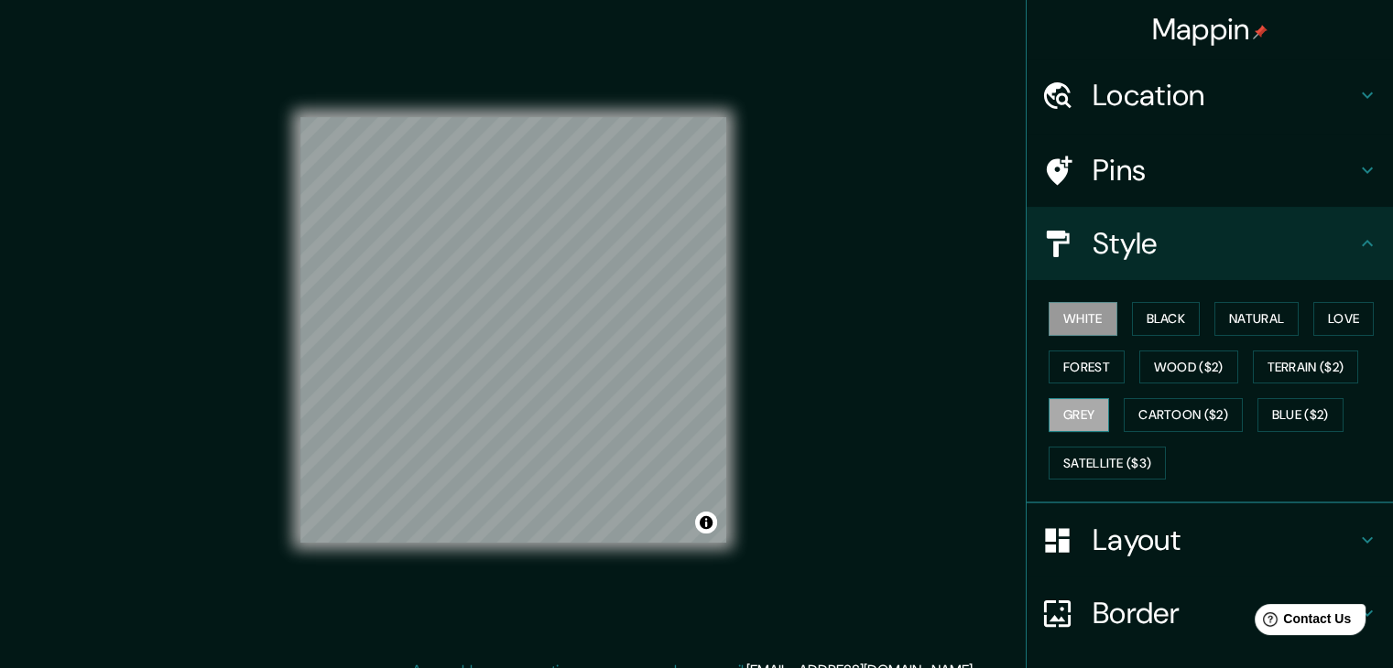
click at [1071, 398] on button "Grey" at bounding box center [1078, 415] width 60 height 34
click at [1165, 419] on button "Cartoon ($2)" at bounding box center [1182, 415] width 119 height 34
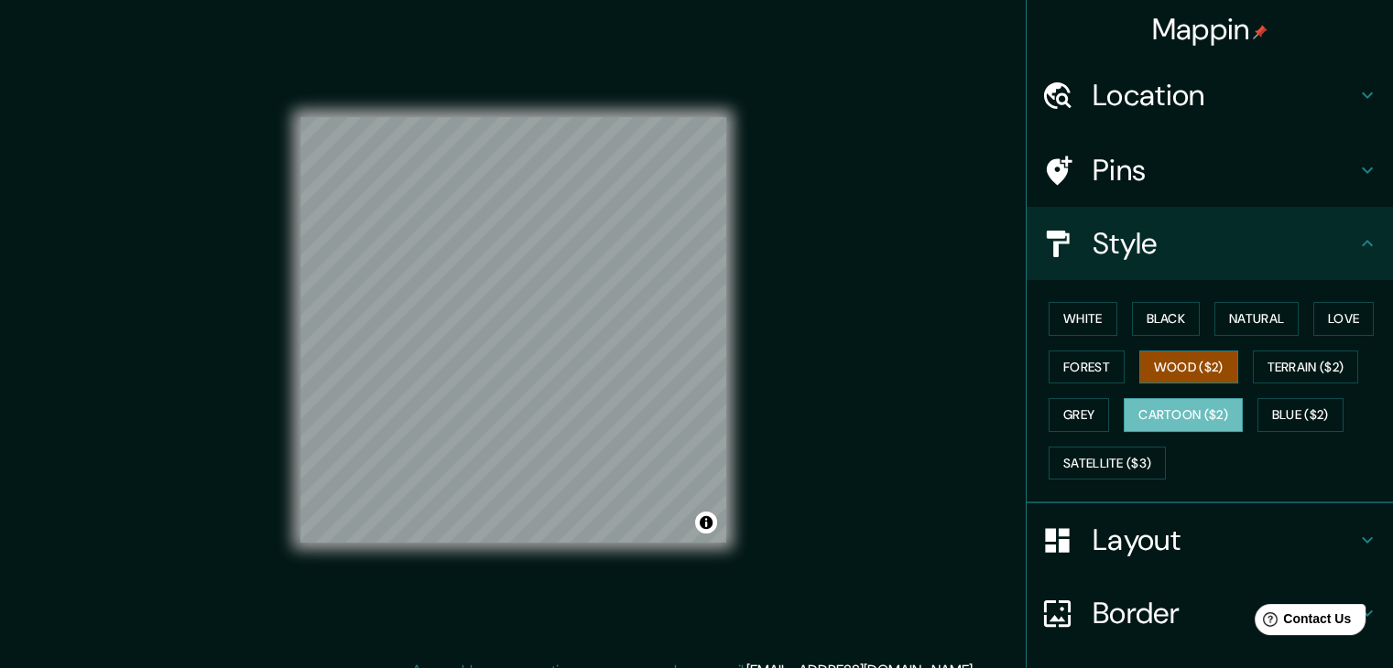
click at [1173, 364] on button "Wood ($2)" at bounding box center [1188, 368] width 99 height 34
click at [1239, 382] on div "White Black Natural Love Forest Wood ($2) Terrain ($2) Grey Cartoon ($2) Blue (…" at bounding box center [1217, 391] width 352 height 192
click at [1268, 370] on button "Terrain ($2)" at bounding box center [1305, 368] width 106 height 34
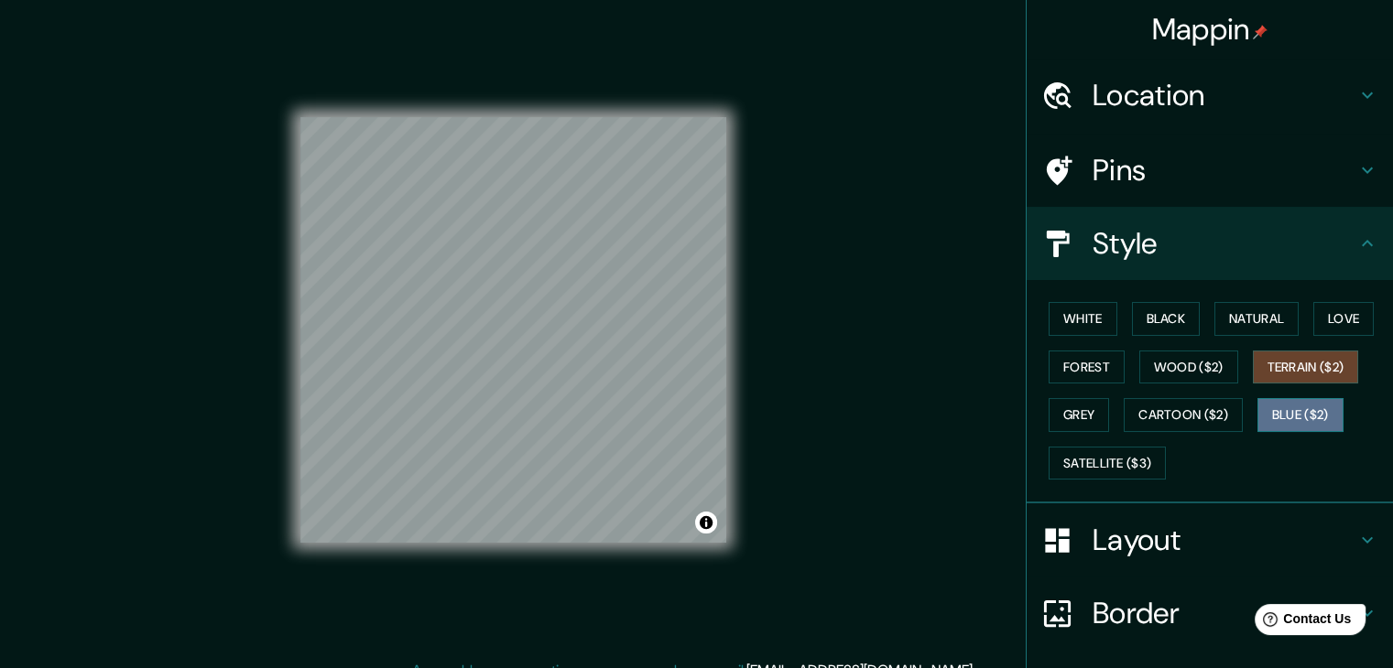
click at [1257, 404] on button "Blue ($2)" at bounding box center [1300, 415] width 86 height 34
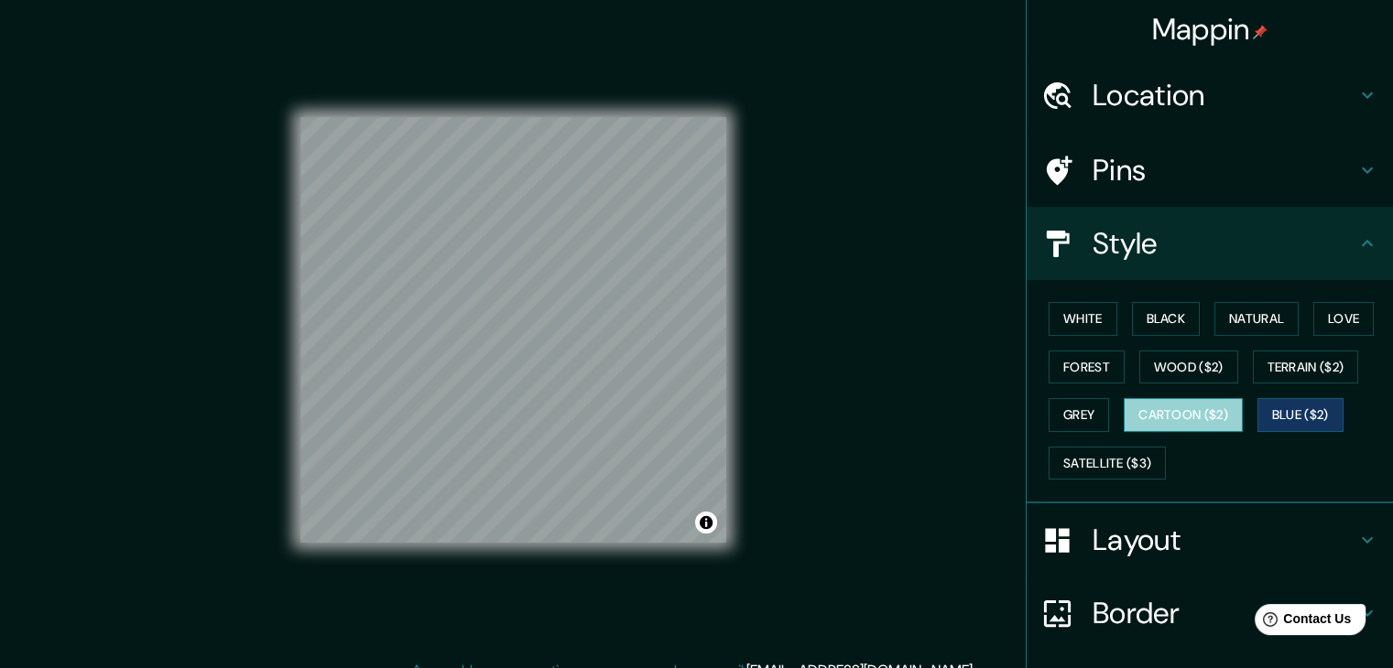
click at [1192, 408] on button "Cartoon ($2)" at bounding box center [1182, 415] width 119 height 34
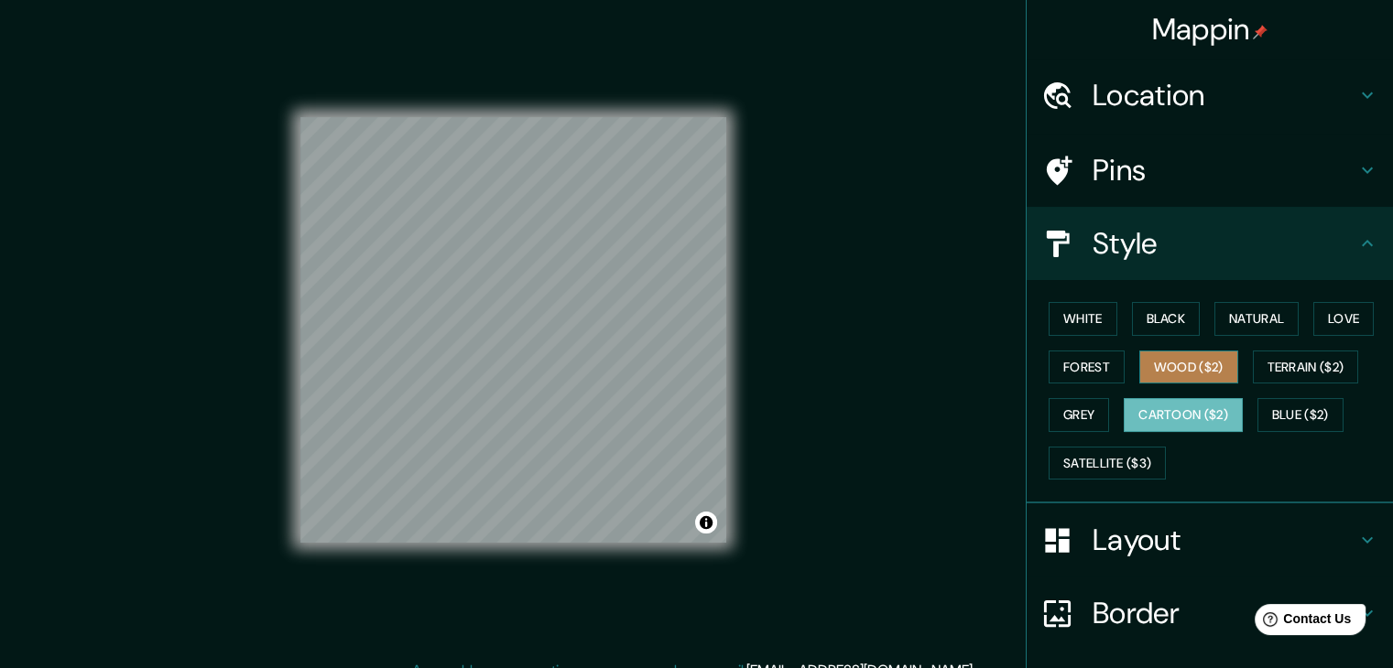
click at [1176, 374] on button "Wood ($2)" at bounding box center [1188, 368] width 99 height 34
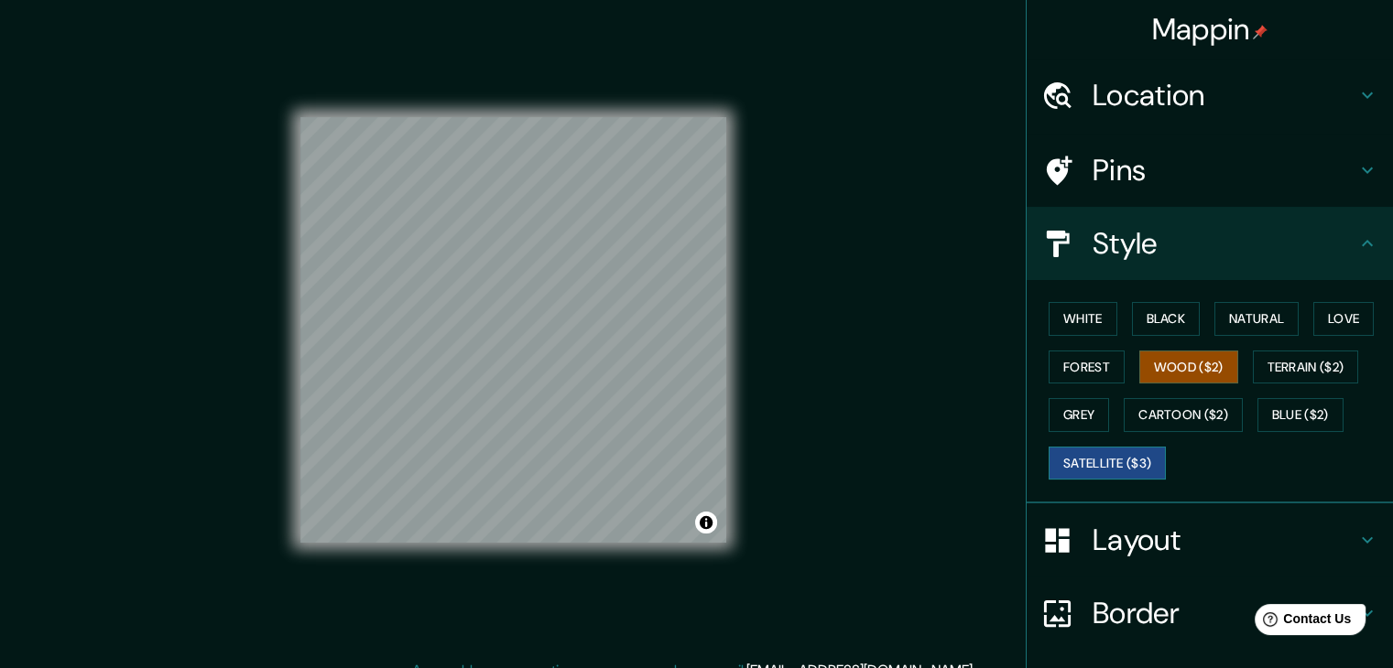
click at [1100, 451] on button "Satellite ($3)" at bounding box center [1106, 464] width 117 height 34
click at [1080, 409] on button "Grey" at bounding box center [1078, 415] width 60 height 34
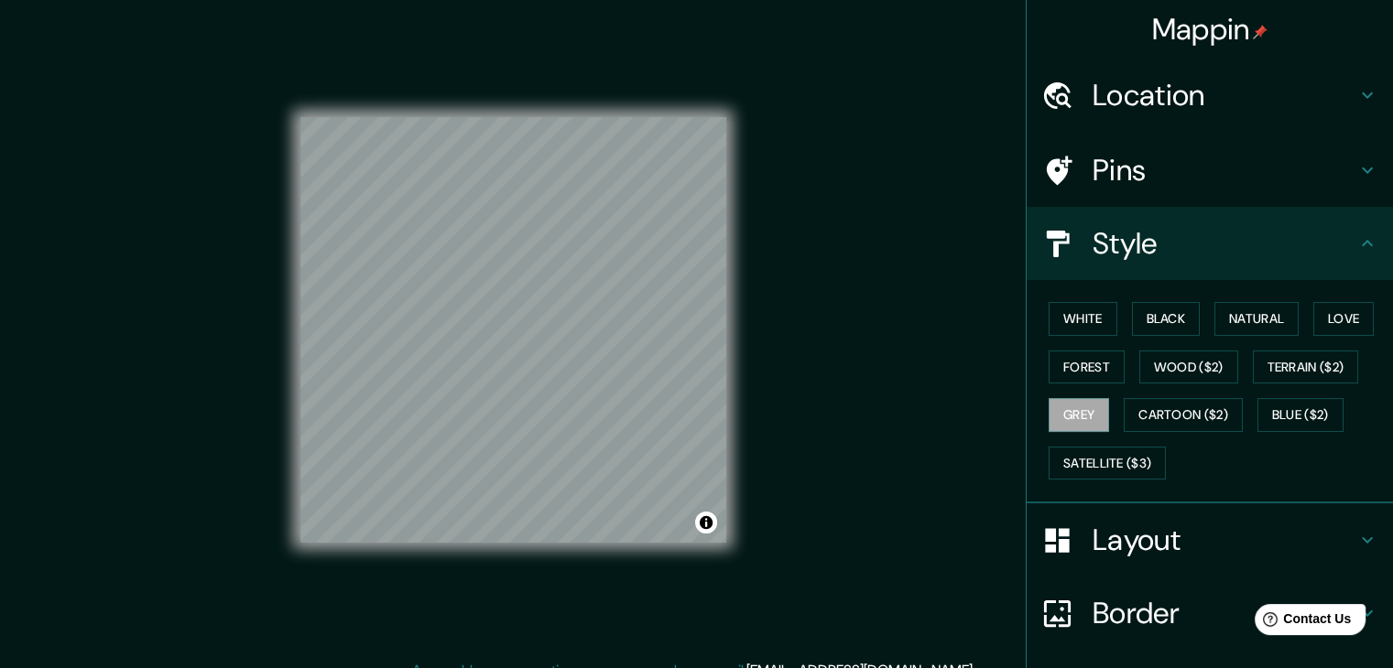
click at [1102, 439] on div "White Black Natural Love Forest Wood ($2) Terrain ($2) Grey Cartoon ($2) Blue (…" at bounding box center [1217, 391] width 352 height 192
click at [1105, 453] on button "Satellite ($3)" at bounding box center [1106, 464] width 117 height 34
